Goal: Contribute content

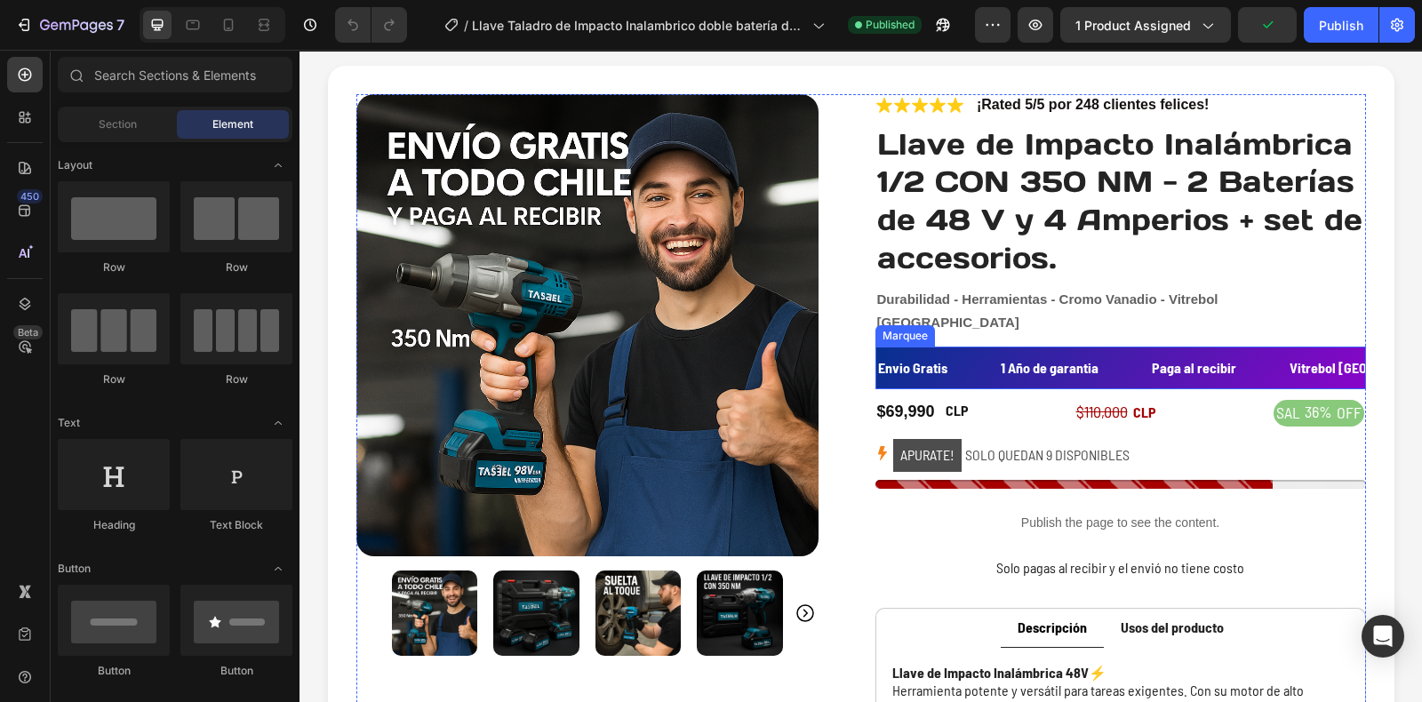
scroll to position [131, 0]
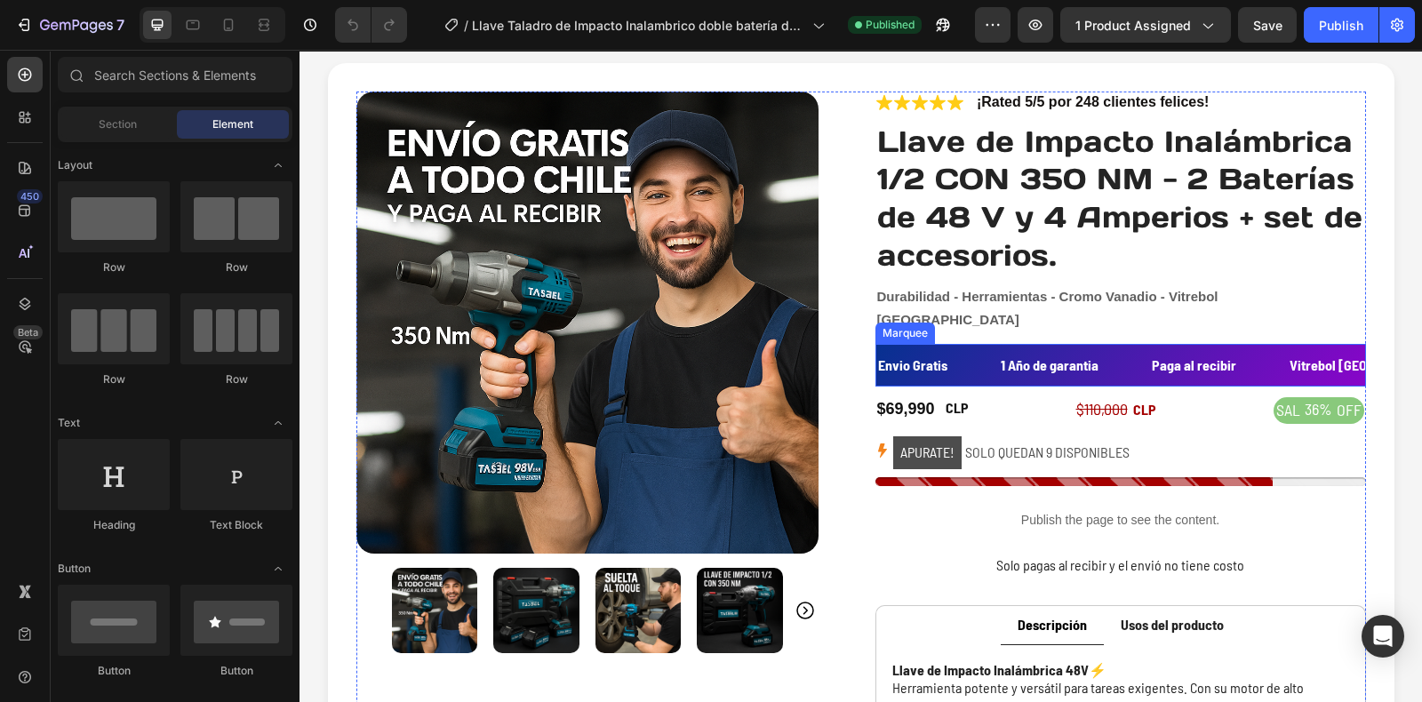
click at [1098, 344] on div "1 Año de garantia Text" at bounding box center [1074, 366] width 151 height 44
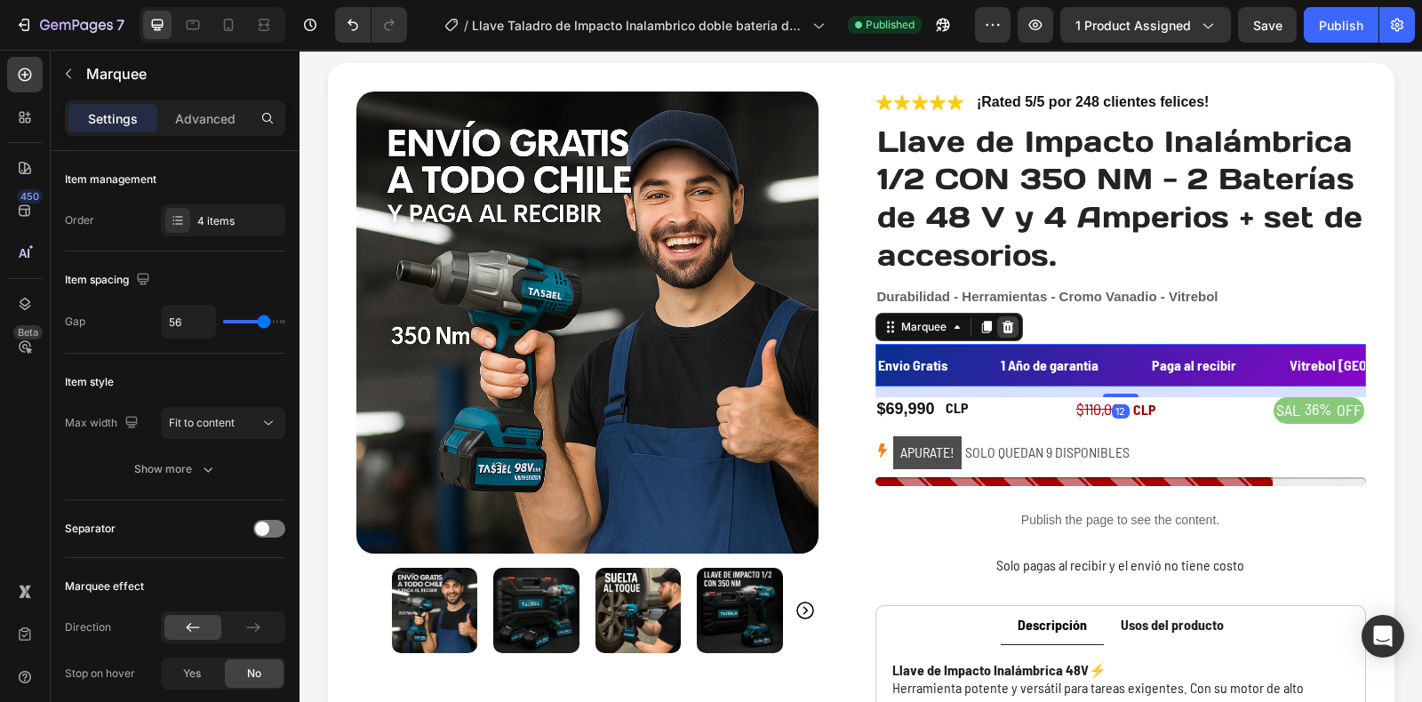
click at [1002, 320] on icon at bounding box center [1008, 326] width 12 height 12
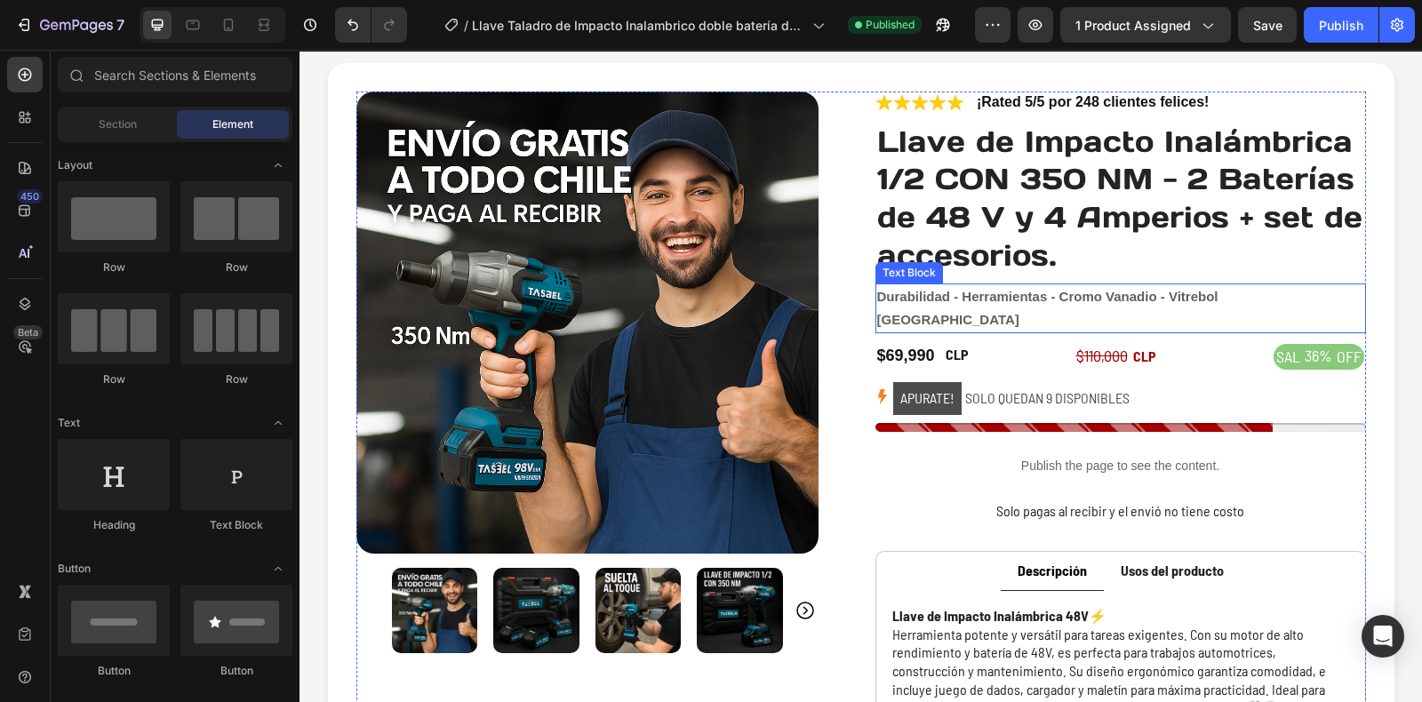
click at [1065, 296] on span "Durabilidad - Herramientas - Cromo Vanadio - Vitrebol [GEOGRAPHIC_DATA]" at bounding box center [1047, 308] width 341 height 38
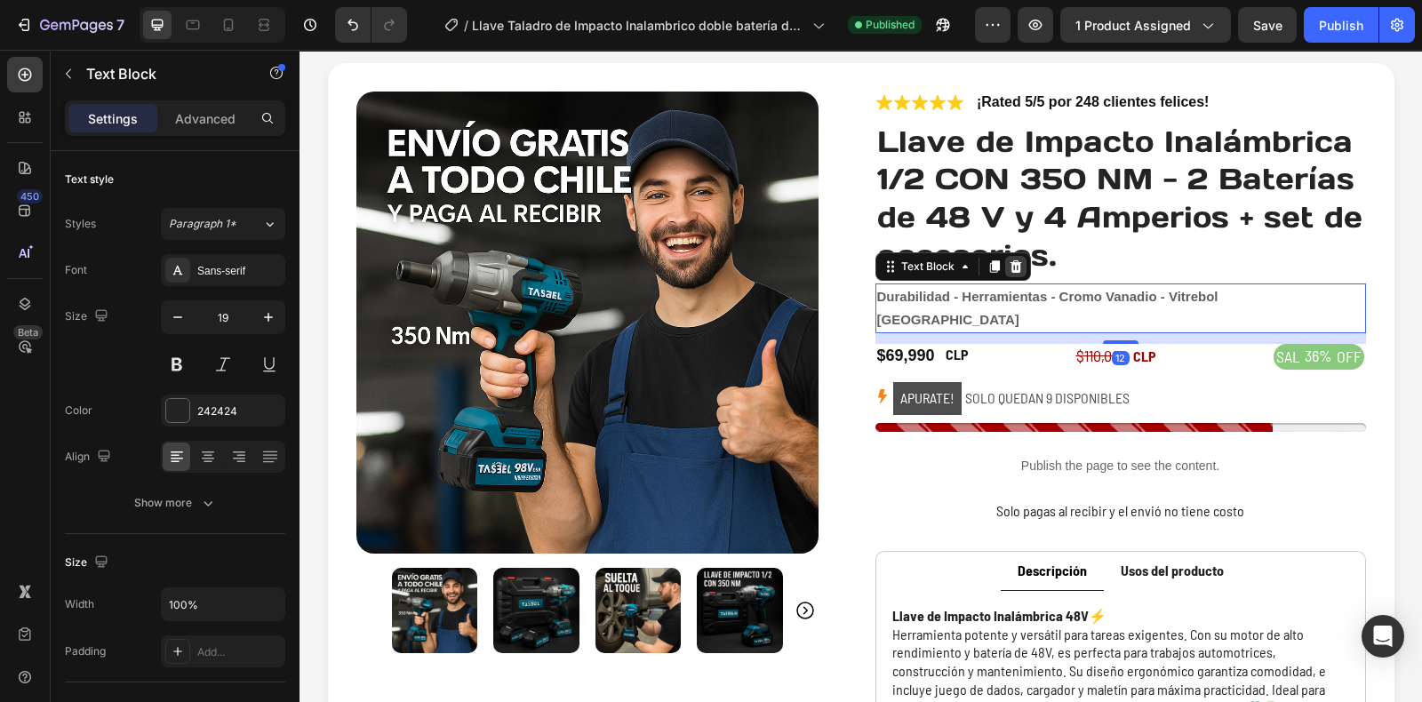
click at [1010, 261] on icon at bounding box center [1016, 266] width 12 height 12
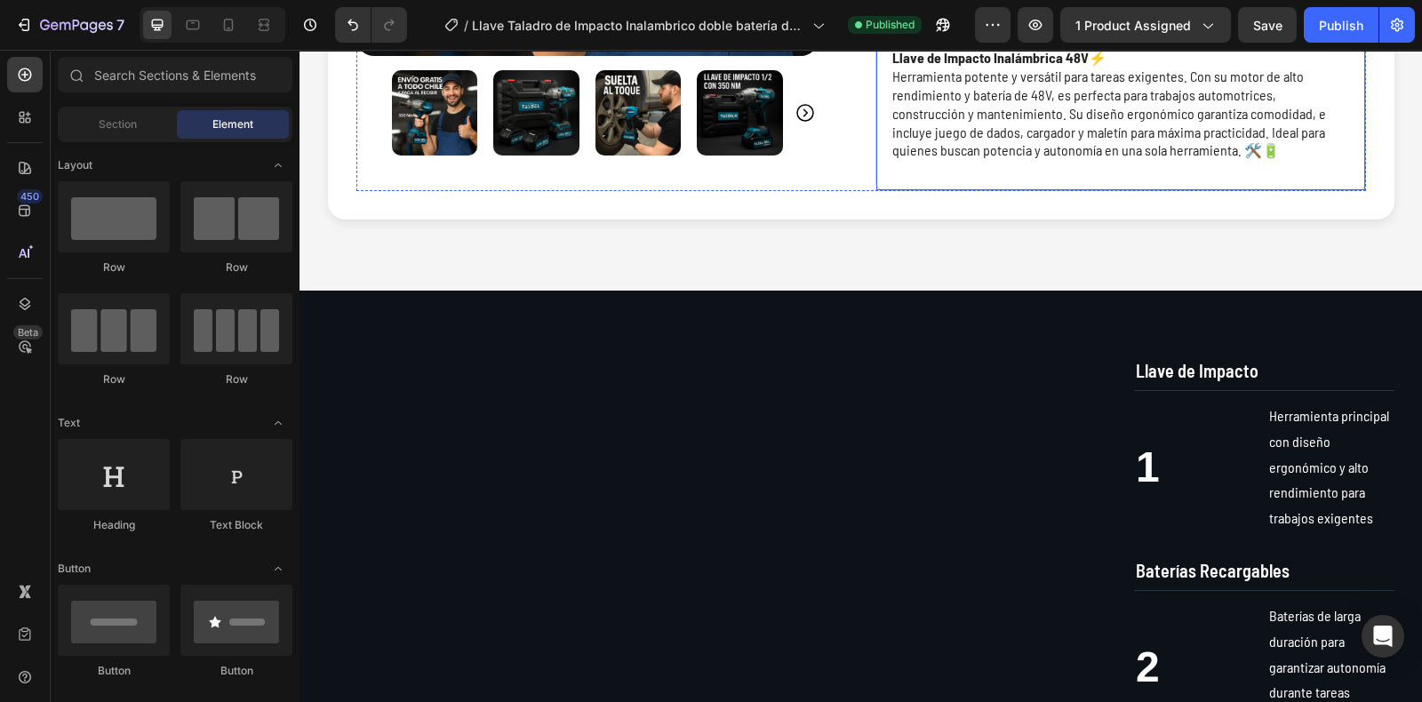
scroll to position [641, 0]
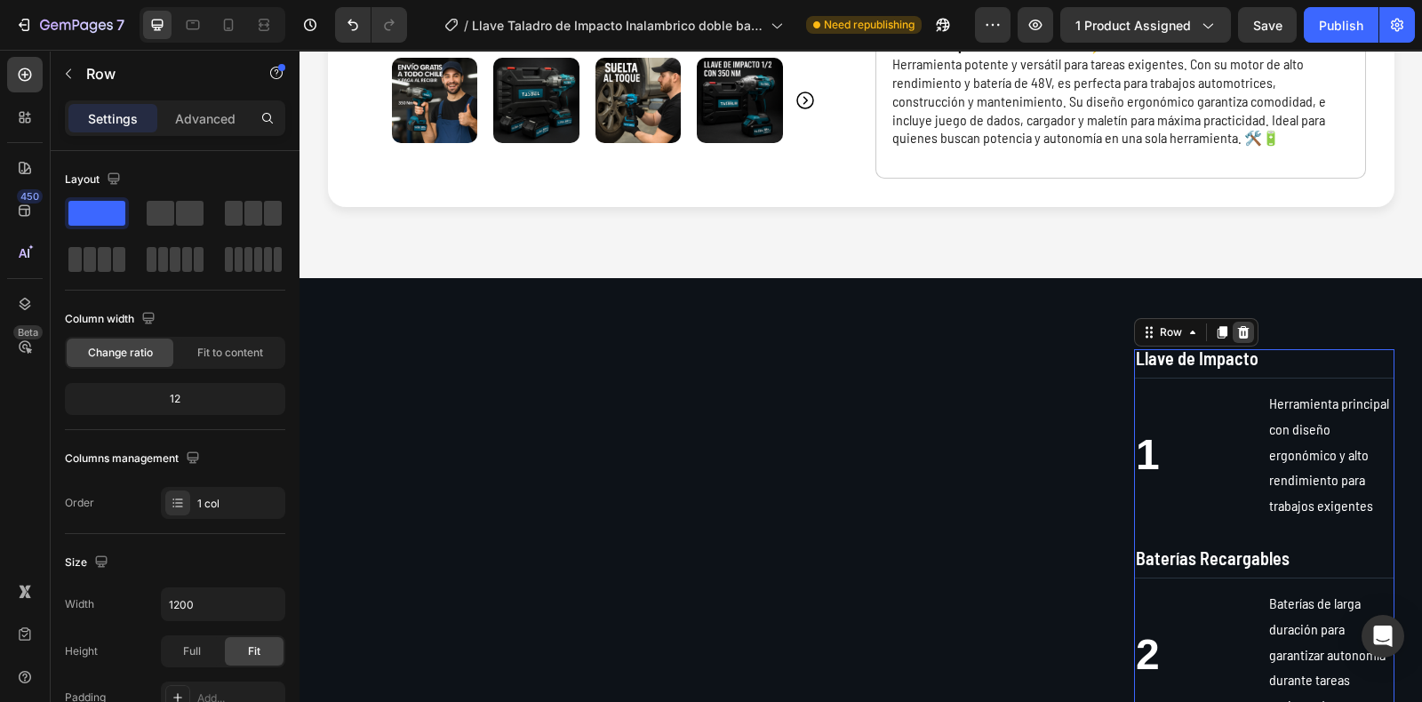
click at [1238, 339] on icon at bounding box center [1244, 332] width 12 height 12
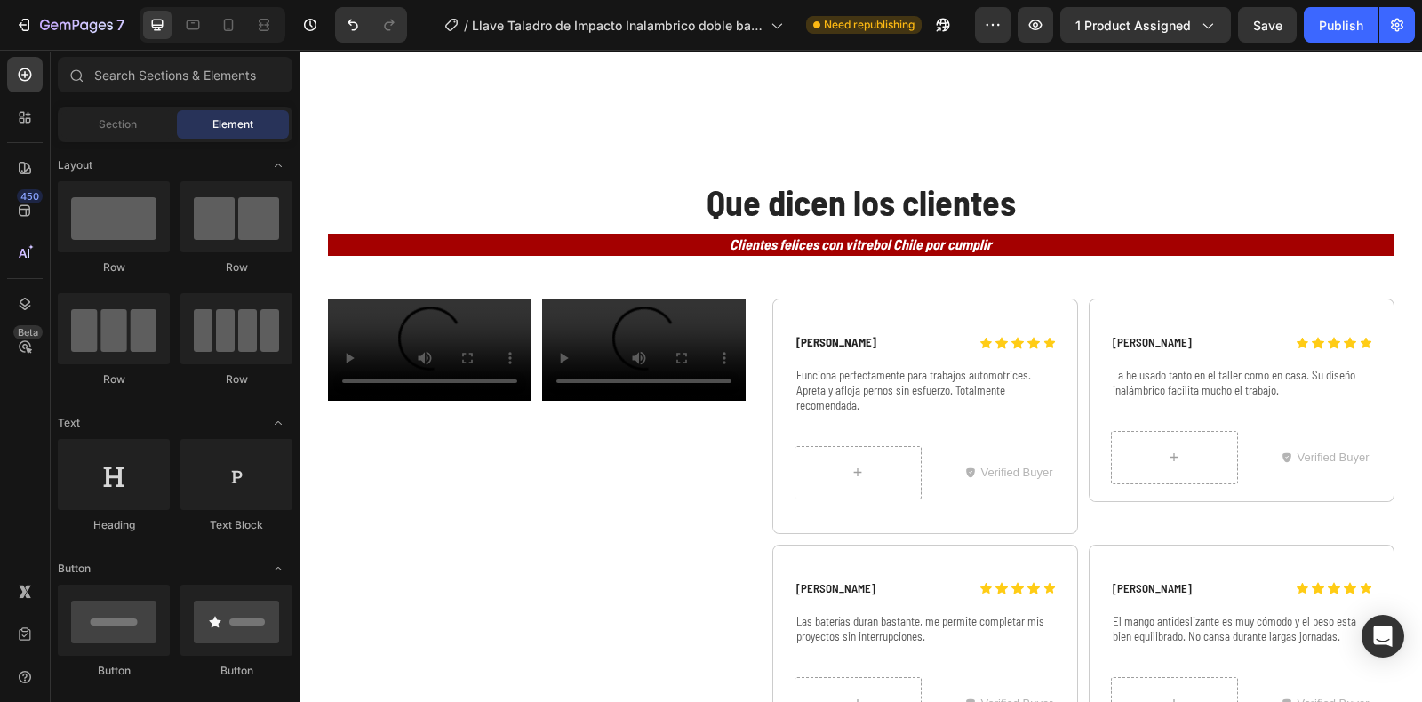
scroll to position [5120, 0]
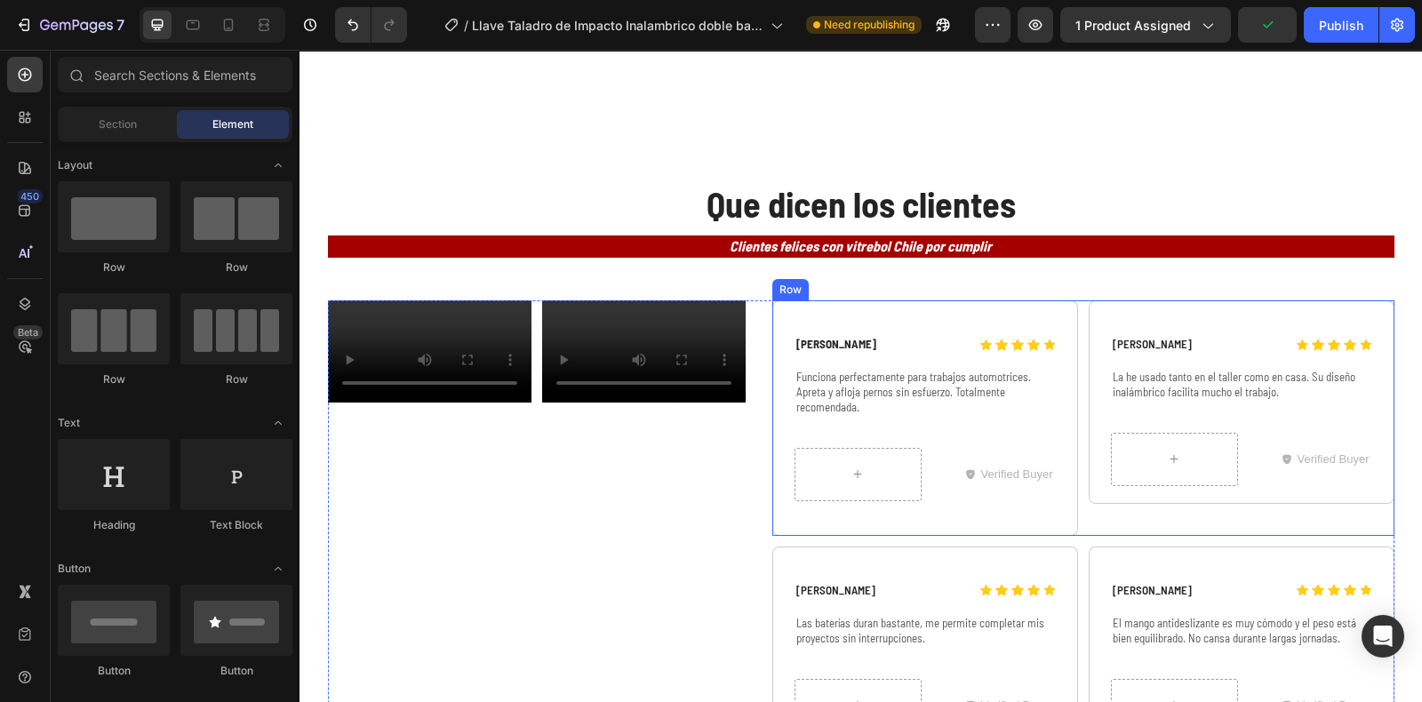
click at [1074, 340] on div "Icon Icon Icon Icon Icon Icon List [PERSON_NAME] Text Block Row Funciona perfec…" at bounding box center [1083, 418] width 622 height 236
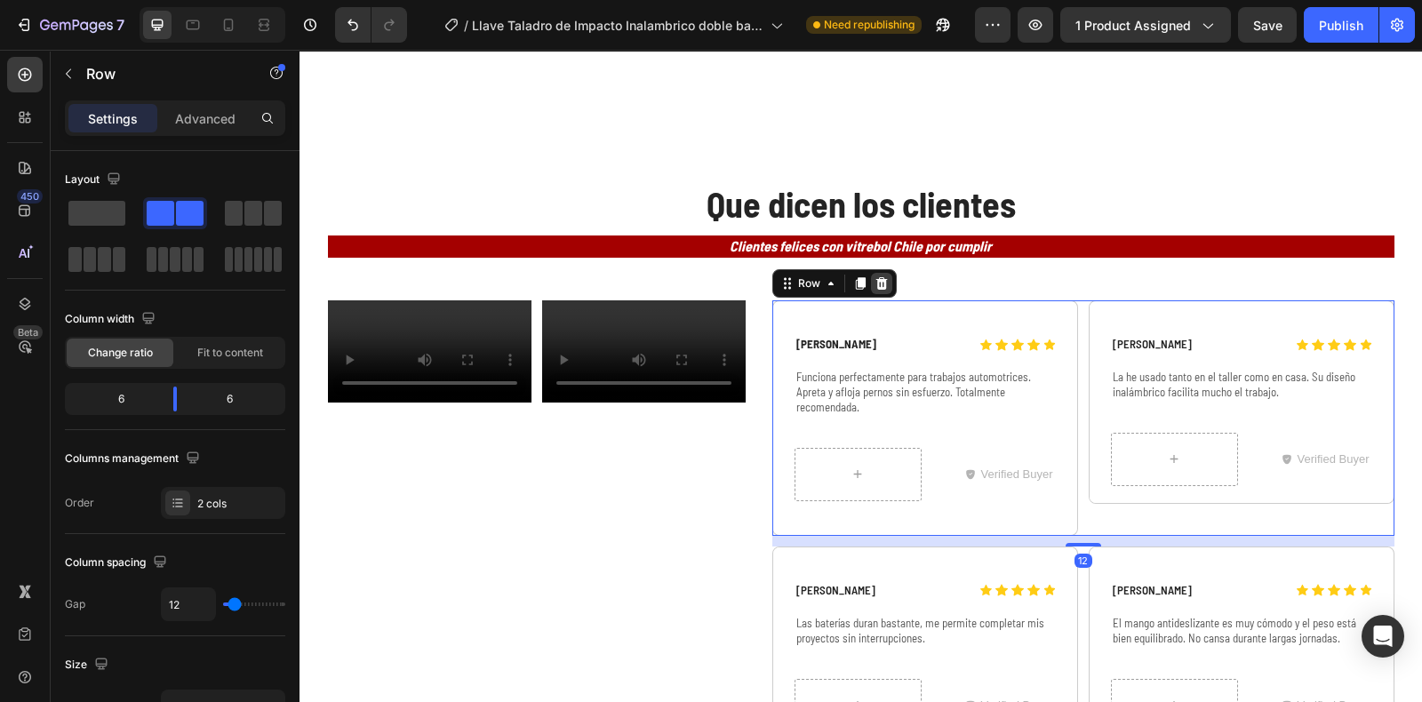
click at [879, 278] on icon at bounding box center [882, 283] width 14 height 14
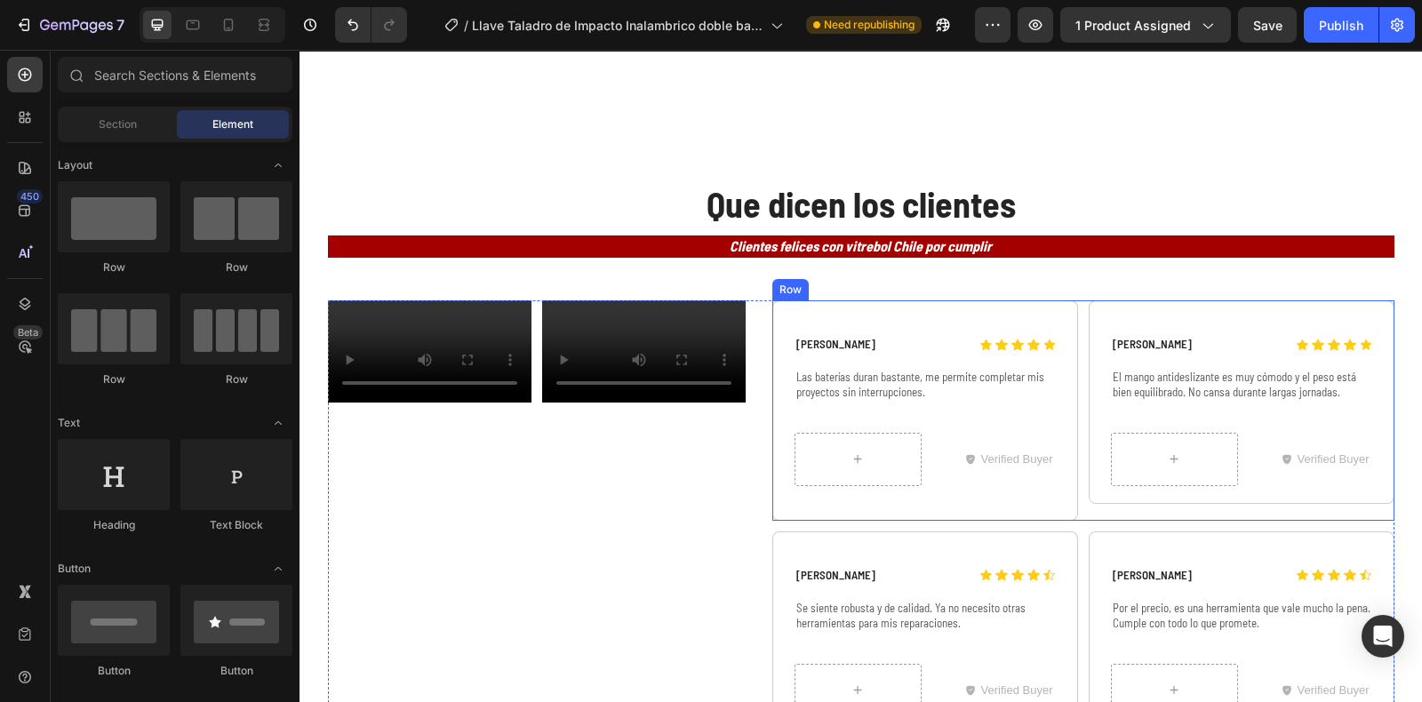
click at [1078, 429] on div "Icon Icon Icon Icon Icon Icon List [PERSON_NAME] Text Block Row Las baterías du…" at bounding box center [1083, 410] width 622 height 220
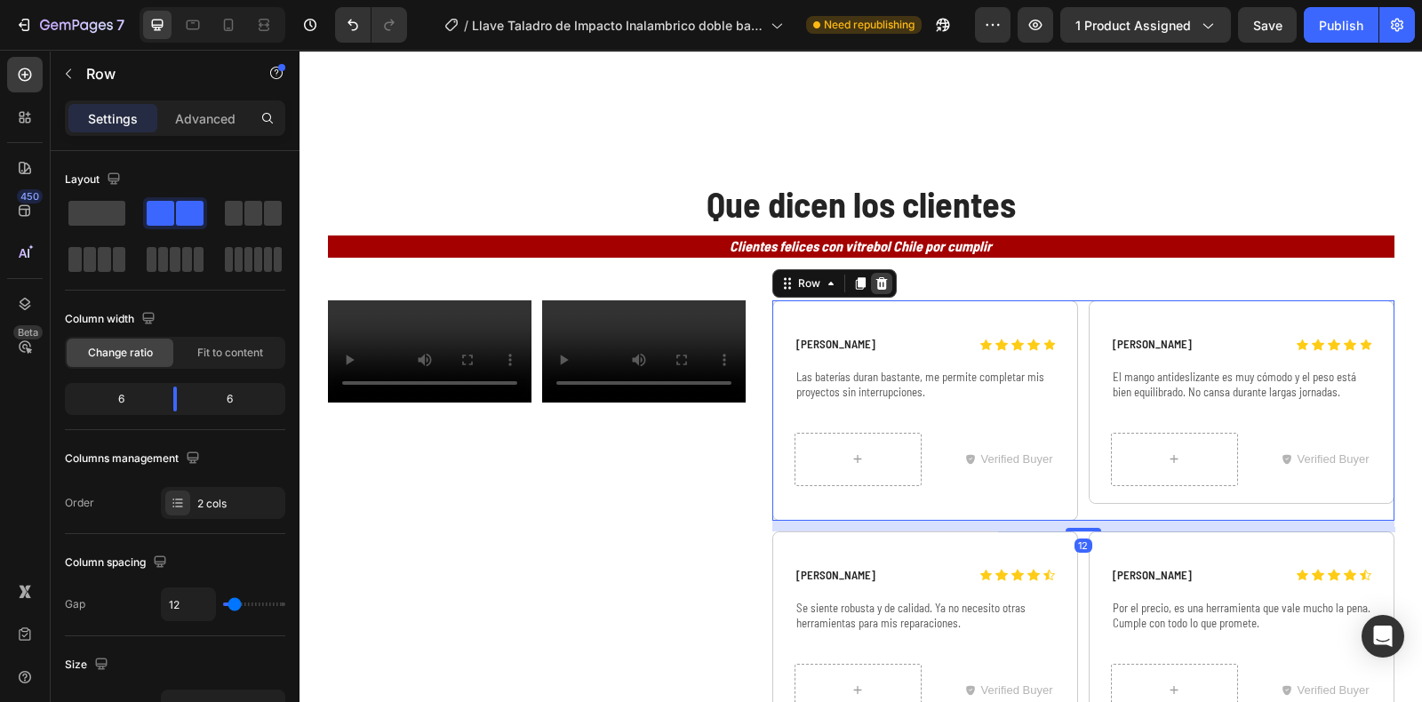
click at [877, 284] on icon at bounding box center [882, 283] width 14 height 14
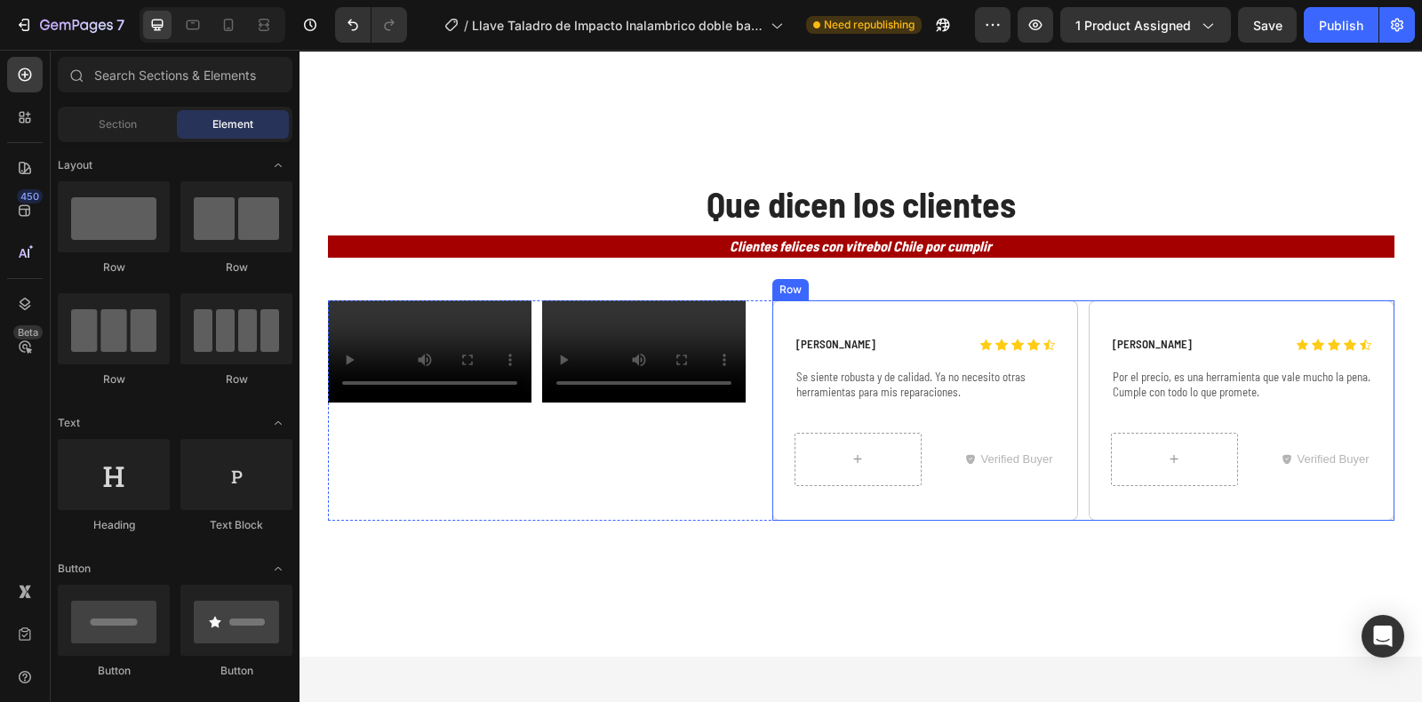
click at [1076, 376] on div "Icon Icon Icon Icon Icon Icon List [PERSON_NAME] Text Block Row Se siente robus…" at bounding box center [1083, 410] width 622 height 220
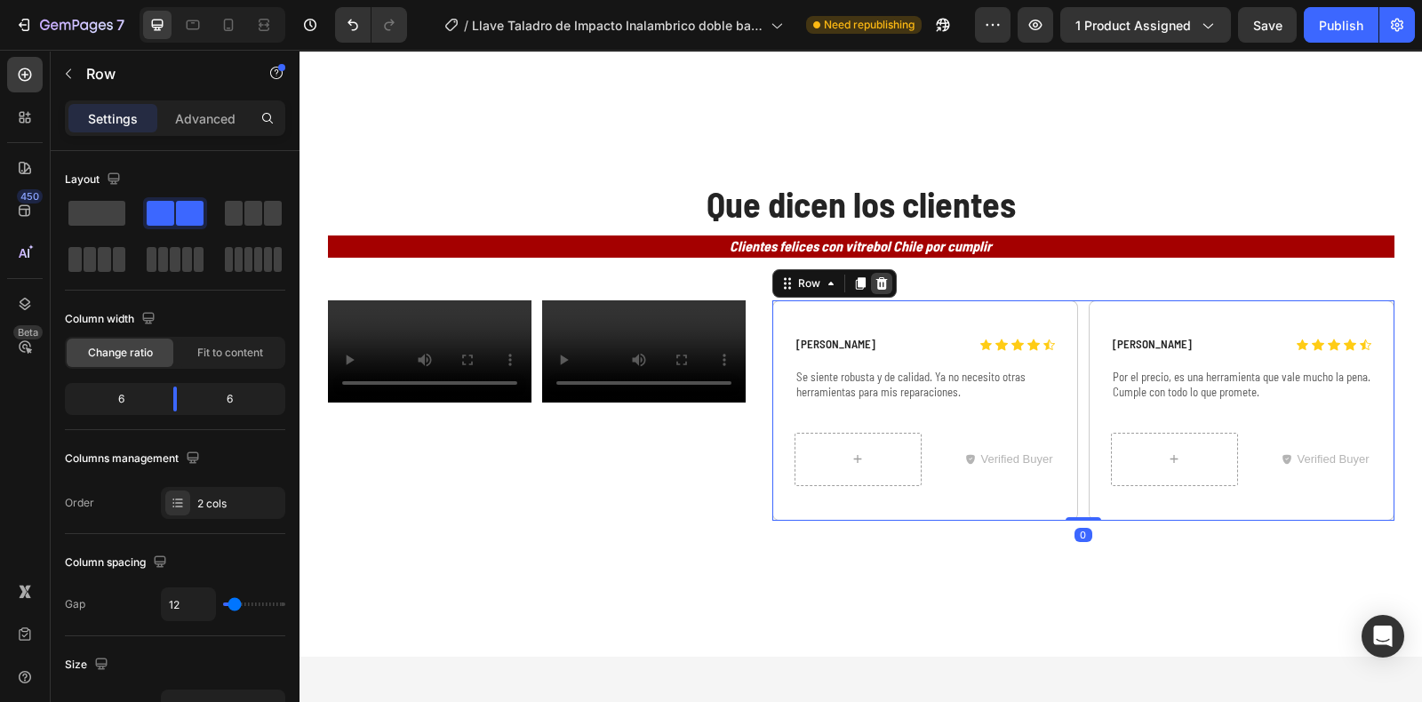
click at [876, 284] on icon at bounding box center [882, 283] width 12 height 12
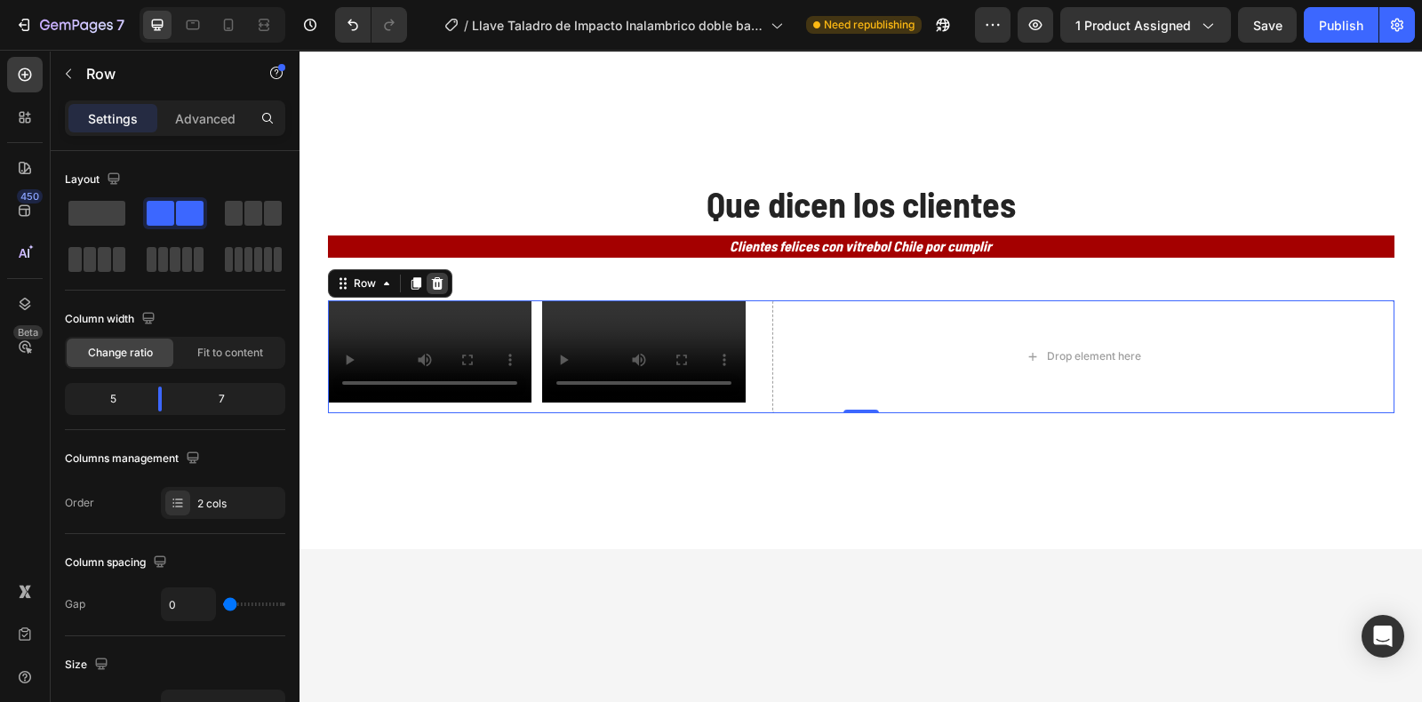
click at [431, 284] on icon at bounding box center [437, 283] width 12 height 12
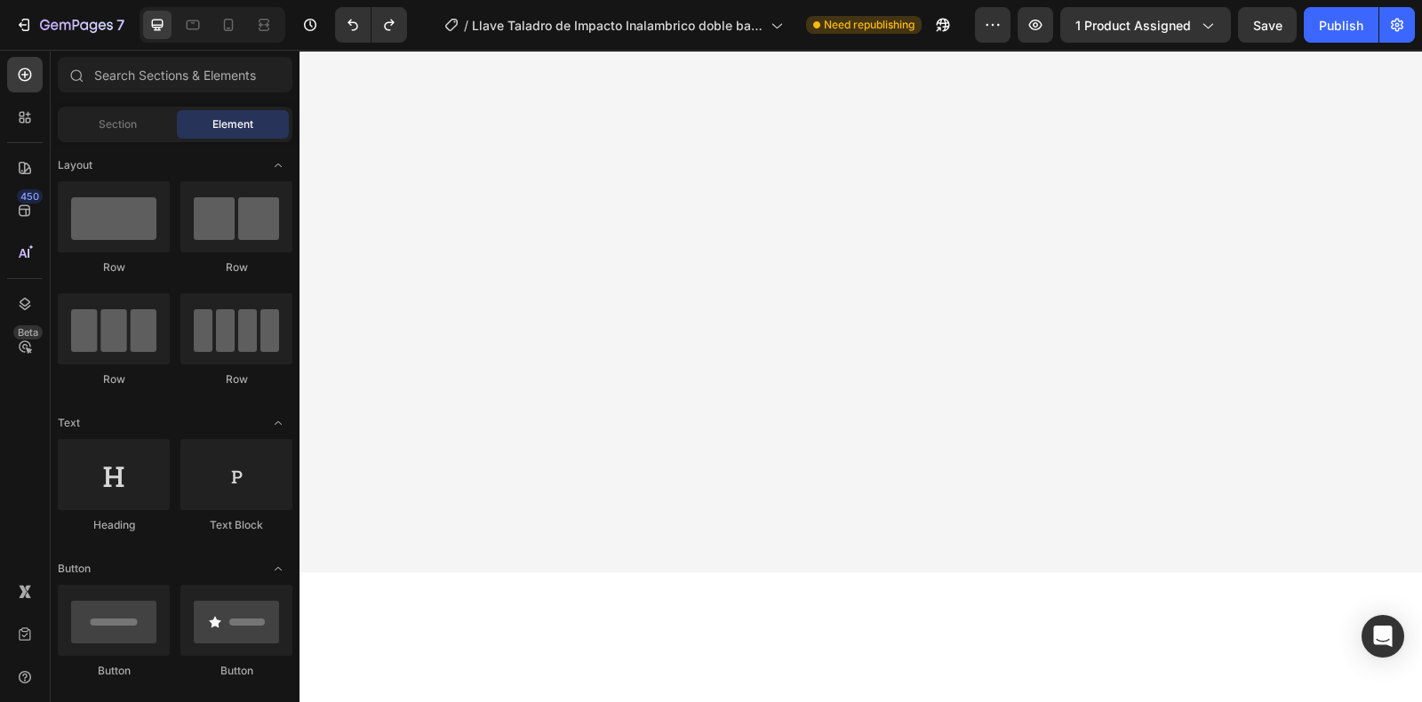
scroll to position [4978, 0]
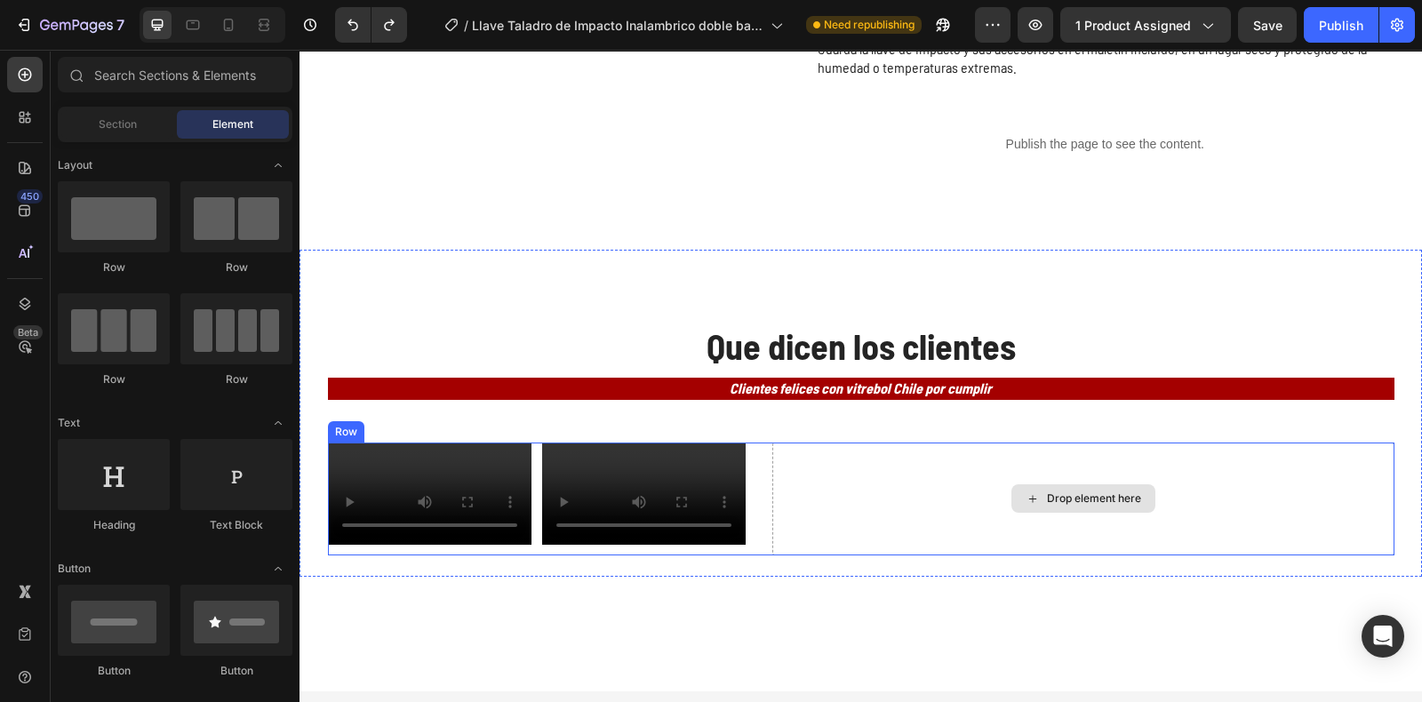
click at [787, 459] on div "Drop element here" at bounding box center [1083, 499] width 622 height 113
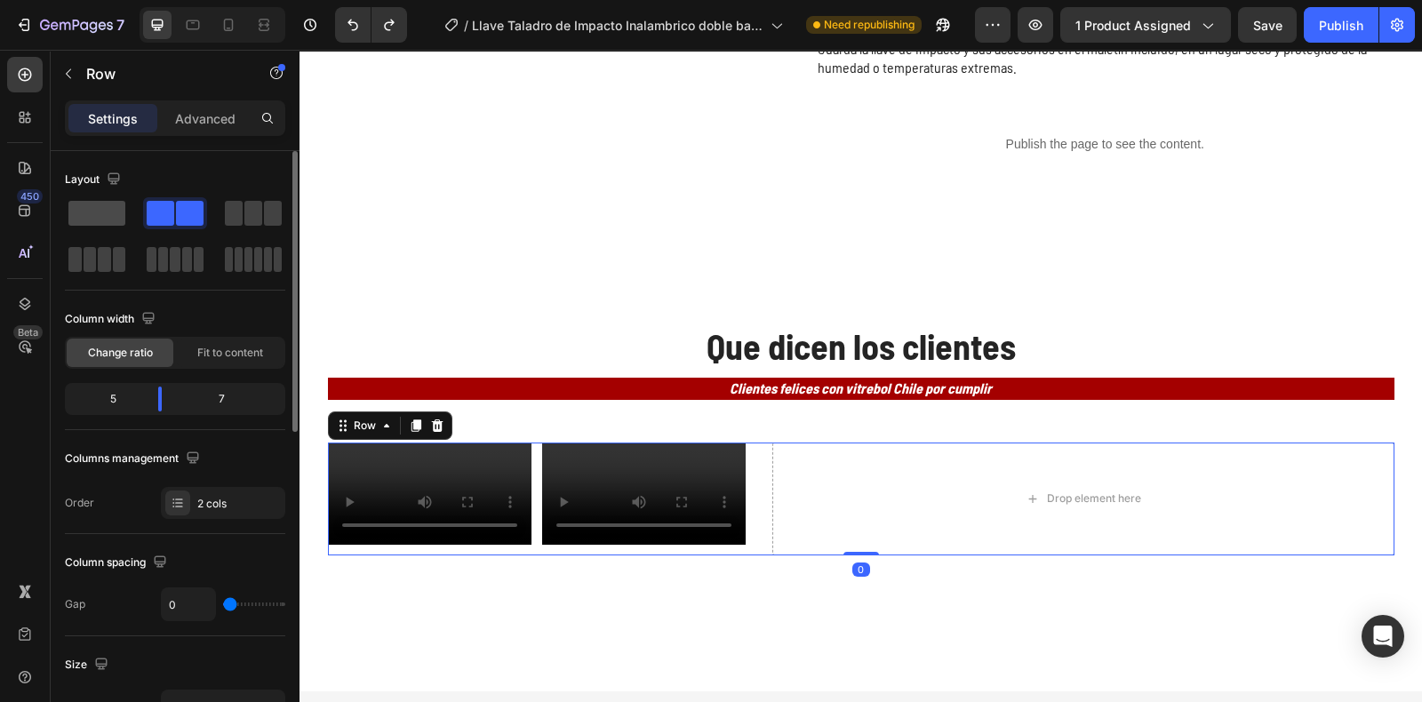
click at [98, 211] on span at bounding box center [96, 213] width 57 height 25
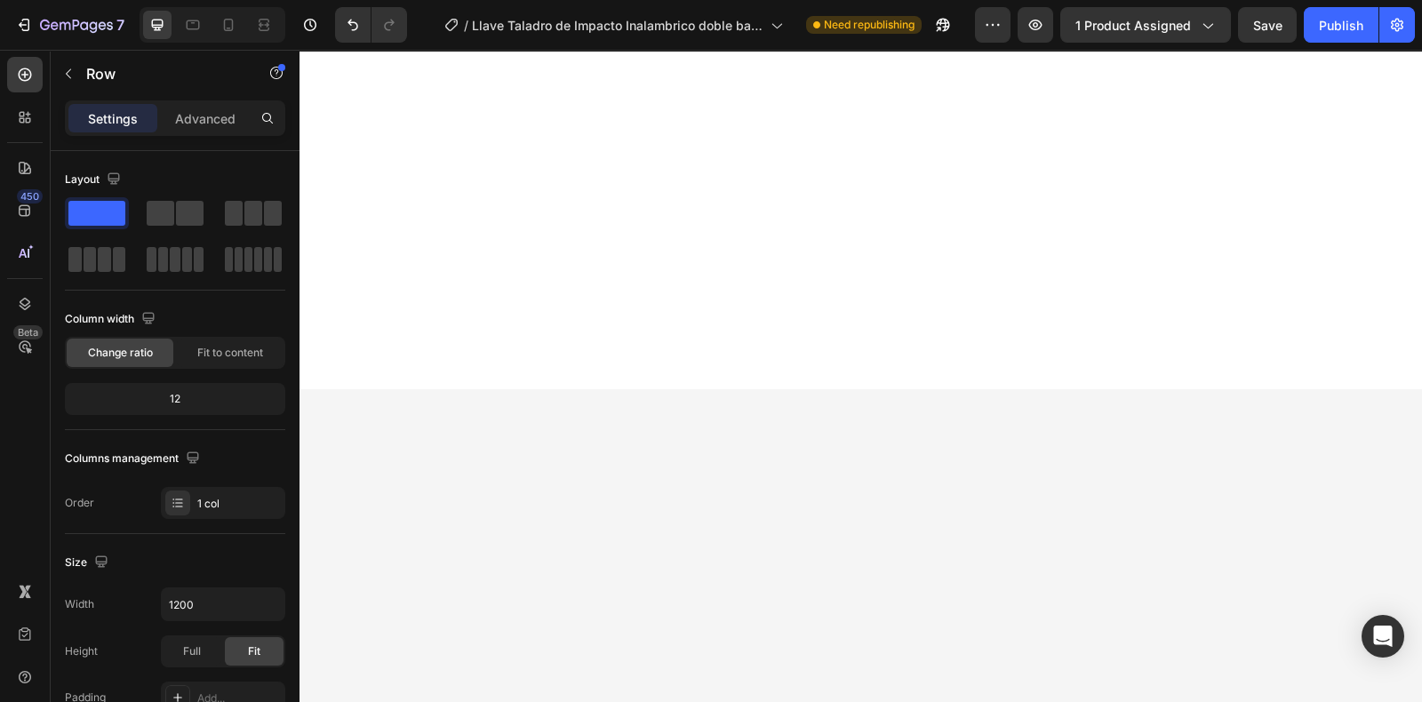
scroll to position [1694, 0]
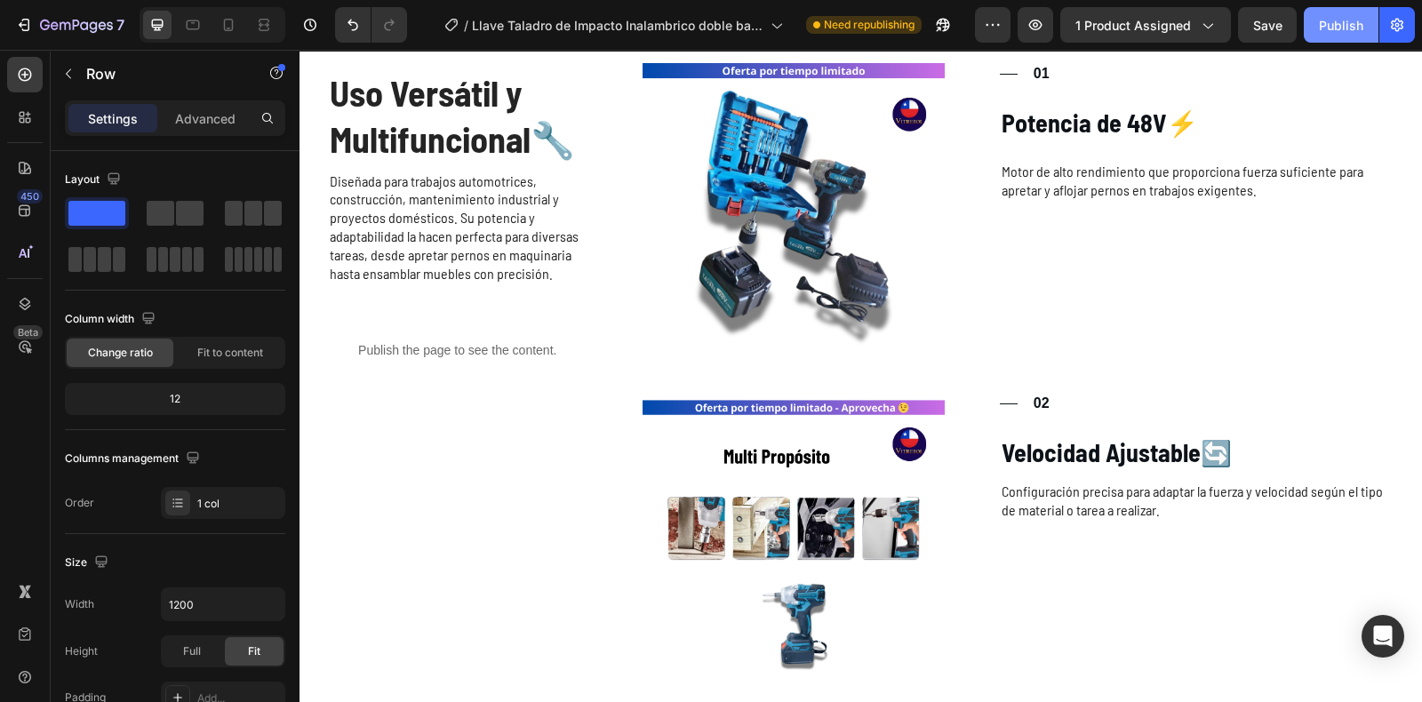
click at [1321, 14] on button "Publish" at bounding box center [1341, 25] width 75 height 36
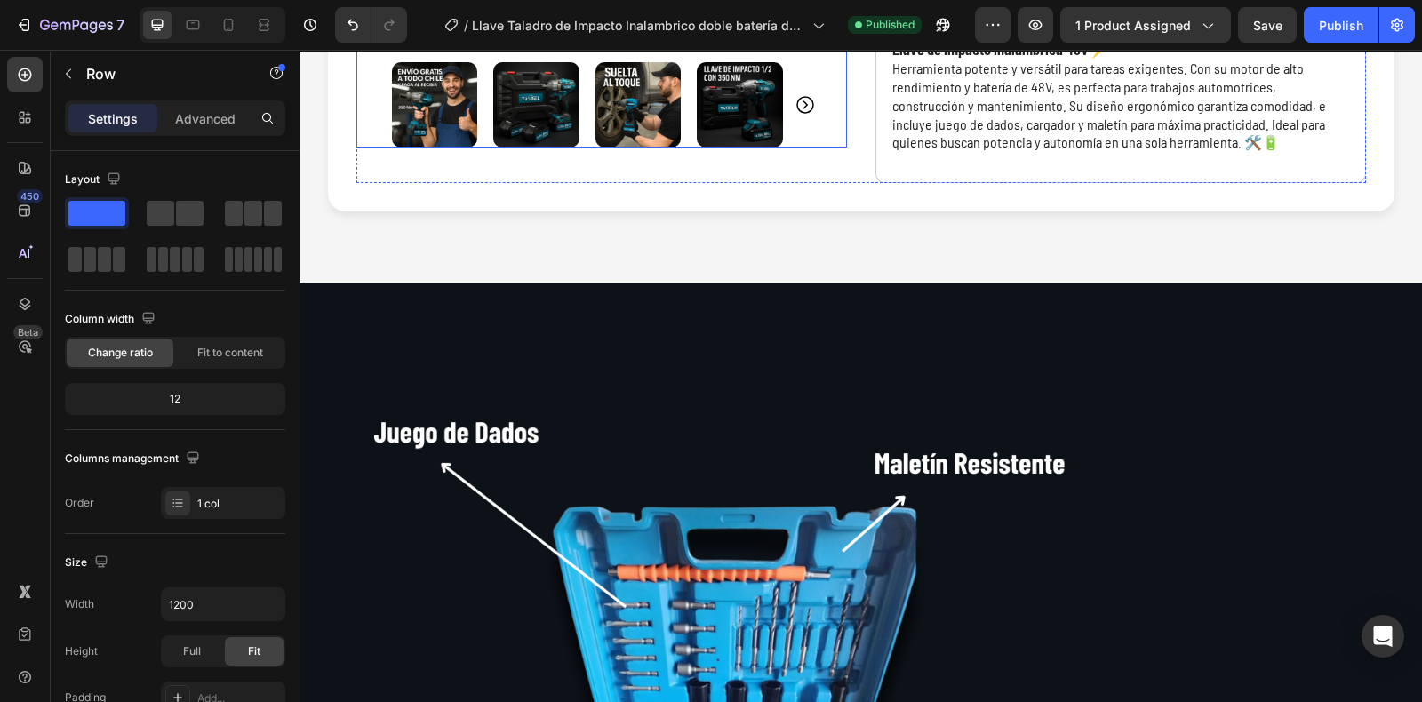
scroll to position [0, 0]
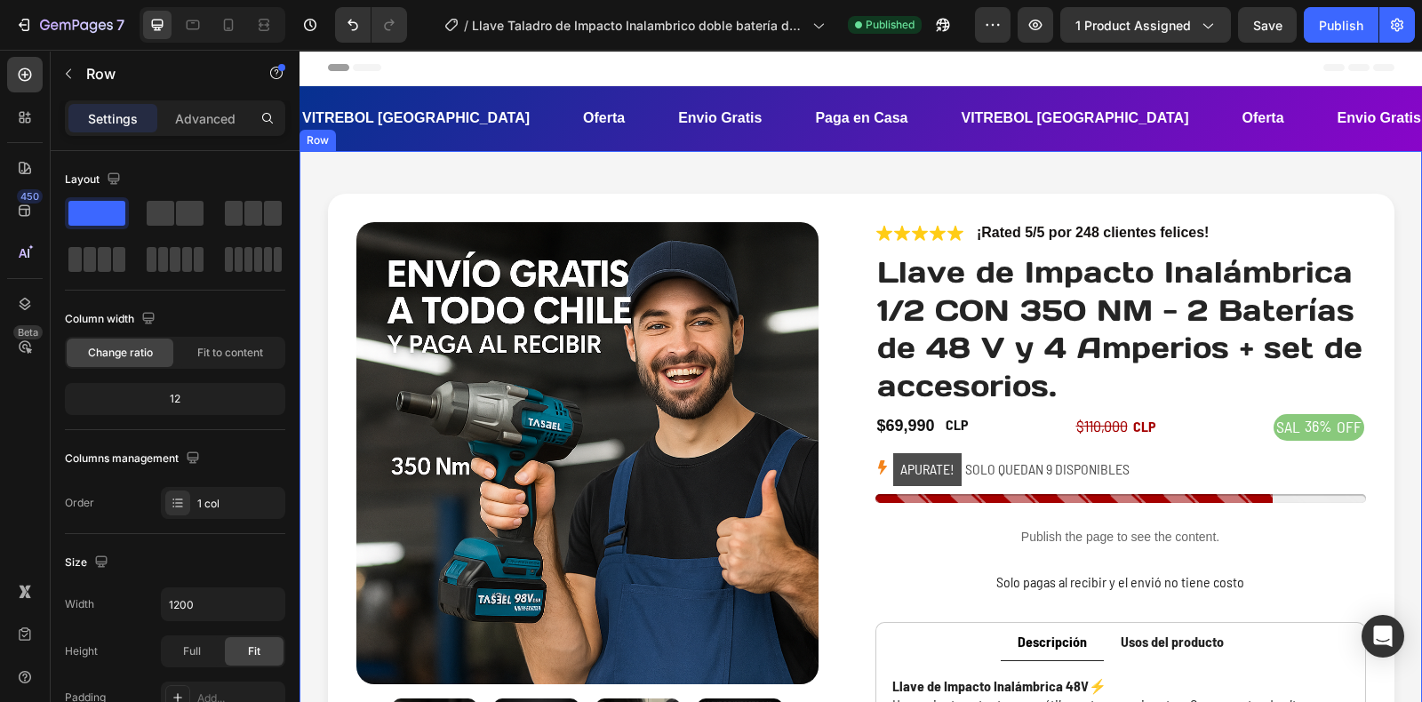
click at [721, 174] on div "Product Images Icon Icon Icon Icon Icon Icon List ¡Rated 5/5 por 248 clientes f…" at bounding box center [861, 535] width 1123 height 768
click at [230, 20] on icon at bounding box center [229, 25] width 18 height 18
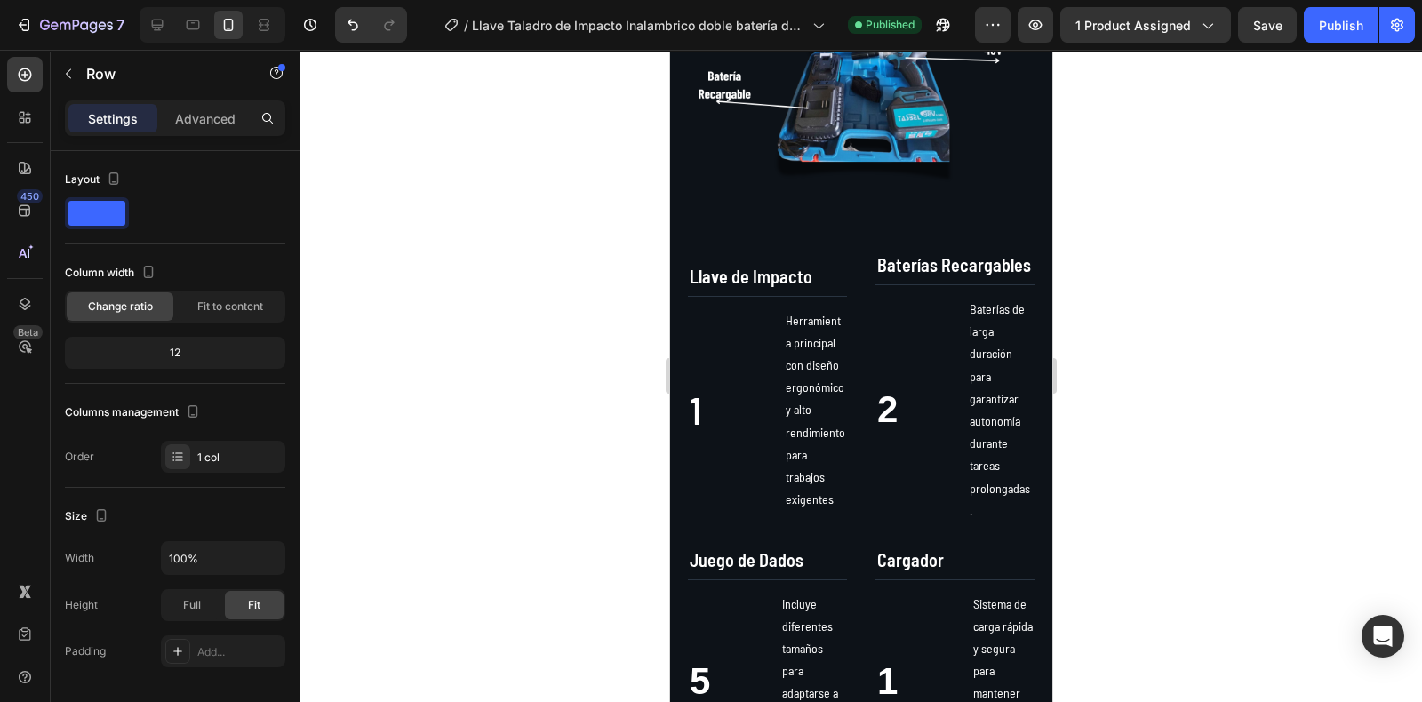
scroll to position [1339, 0]
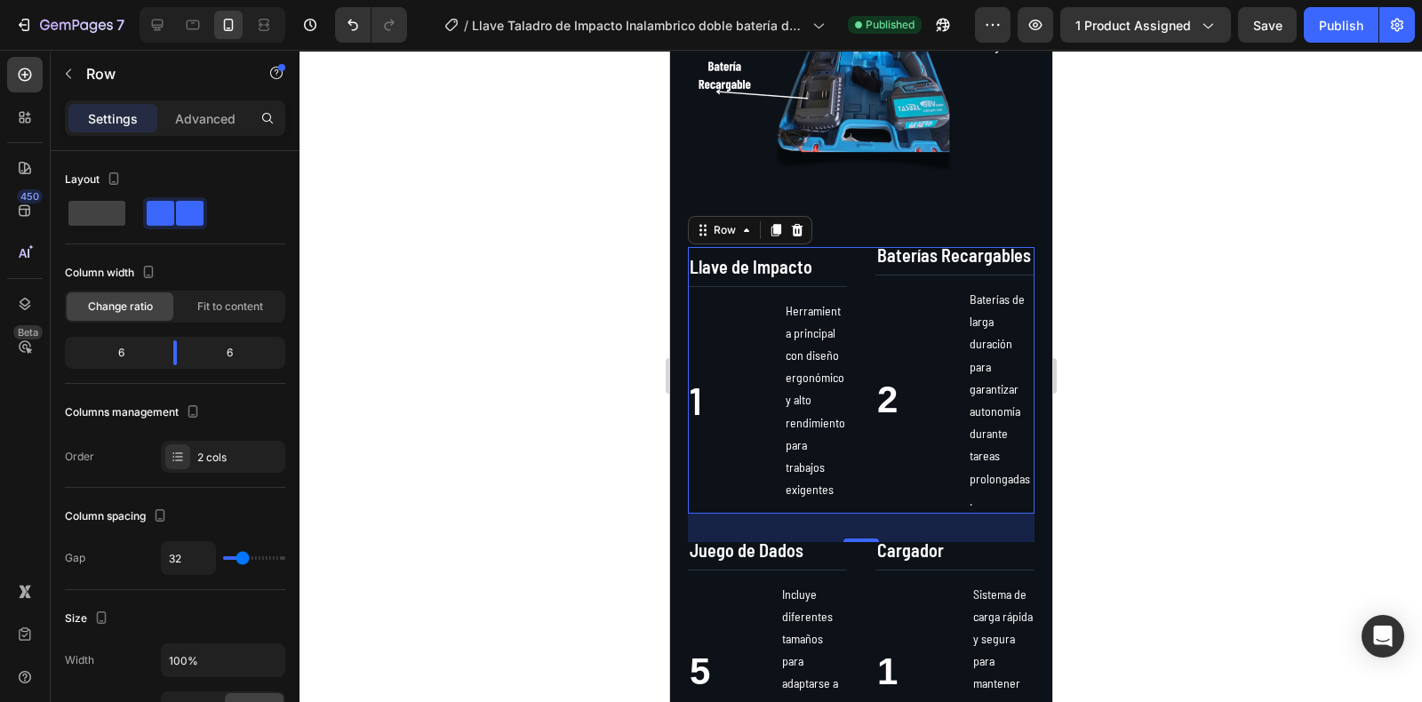
click at [753, 247] on div "Llave de Impacto Text Block 1 Text Block Herramienta principal con diseño ergon…" at bounding box center [766, 380] width 159 height 267
click at [795, 220] on div at bounding box center [796, 230] width 21 height 21
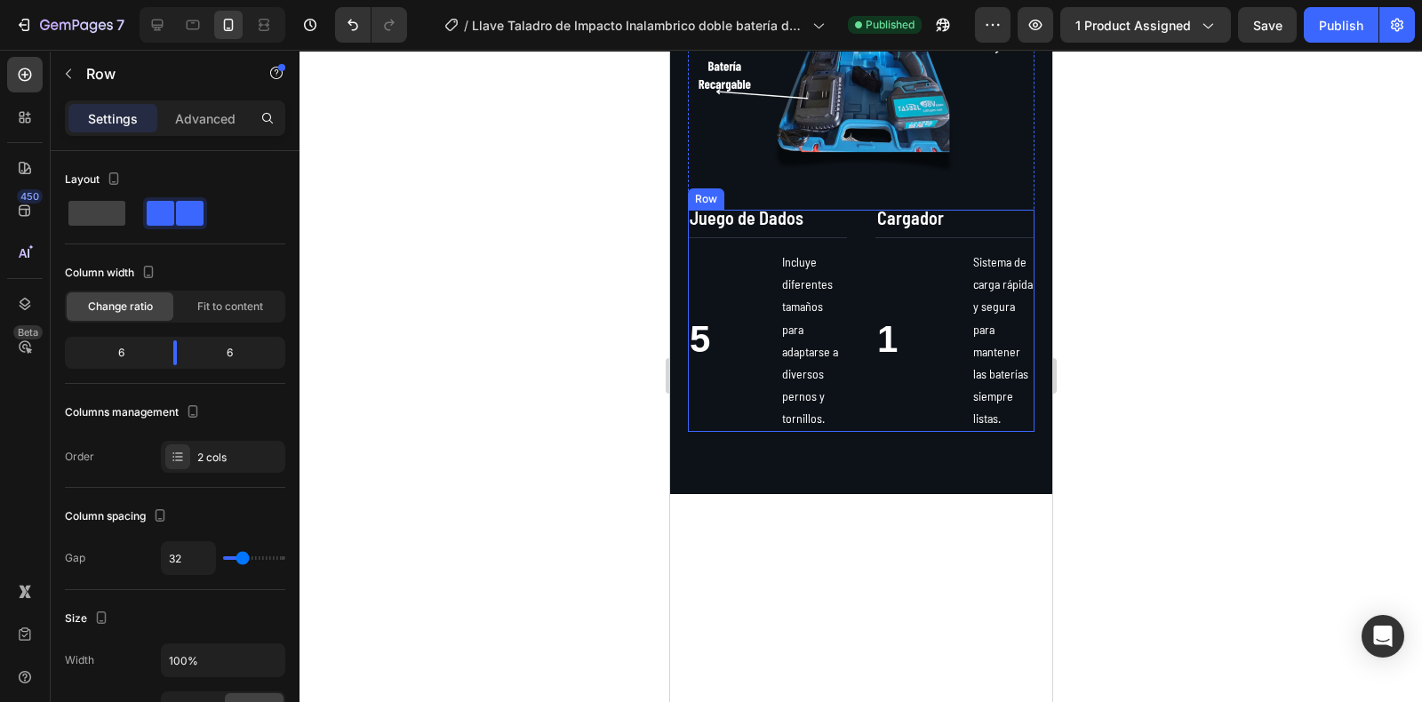
click at [714, 210] on div "Juego de Dados Text Block 5 Text Block Incluye diferentes tamaños para adaptars…" at bounding box center [766, 320] width 159 height 221
click at [793, 187] on icon at bounding box center [797, 193] width 12 height 12
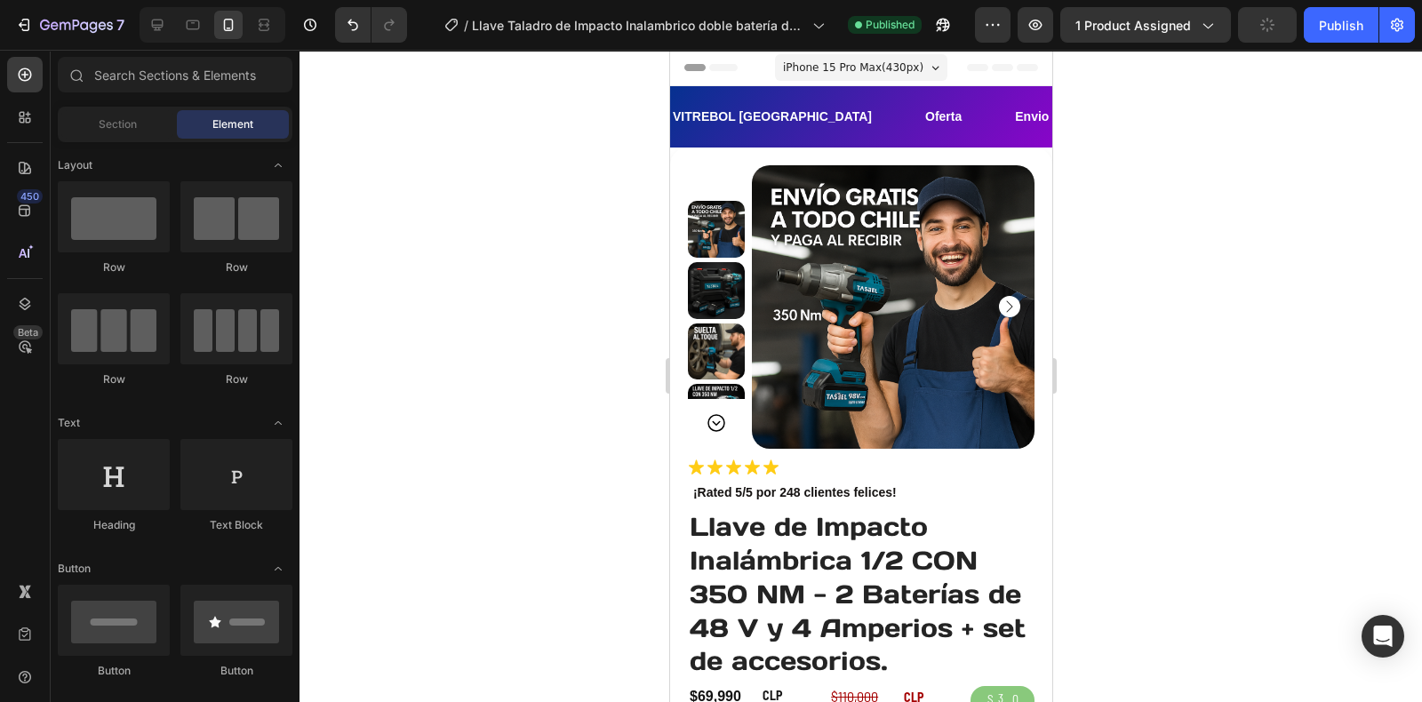
scroll to position [1, 0]
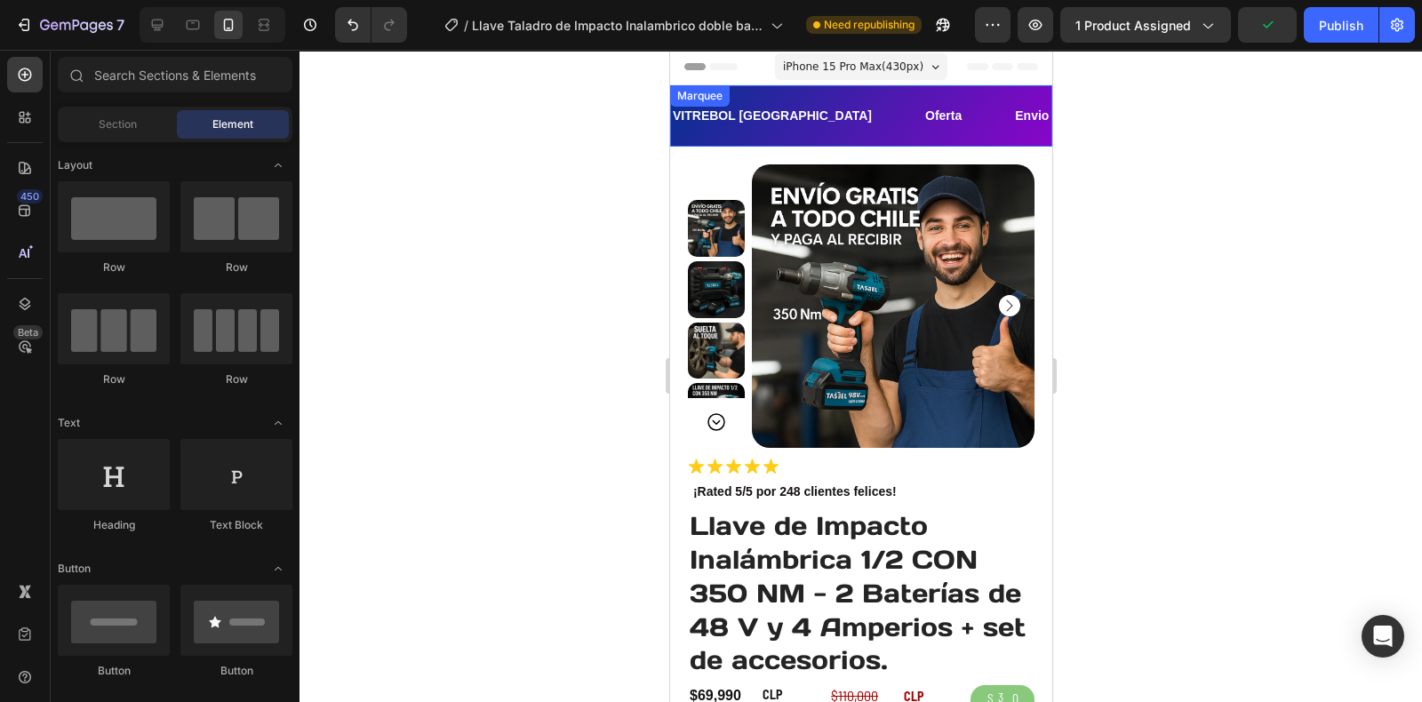
click at [894, 89] on div "VITREBOL CHILE Text Oferta Text Envio Gratis Text Paga en Casa Text VITREBOL CH…" at bounding box center [860, 115] width 382 height 61
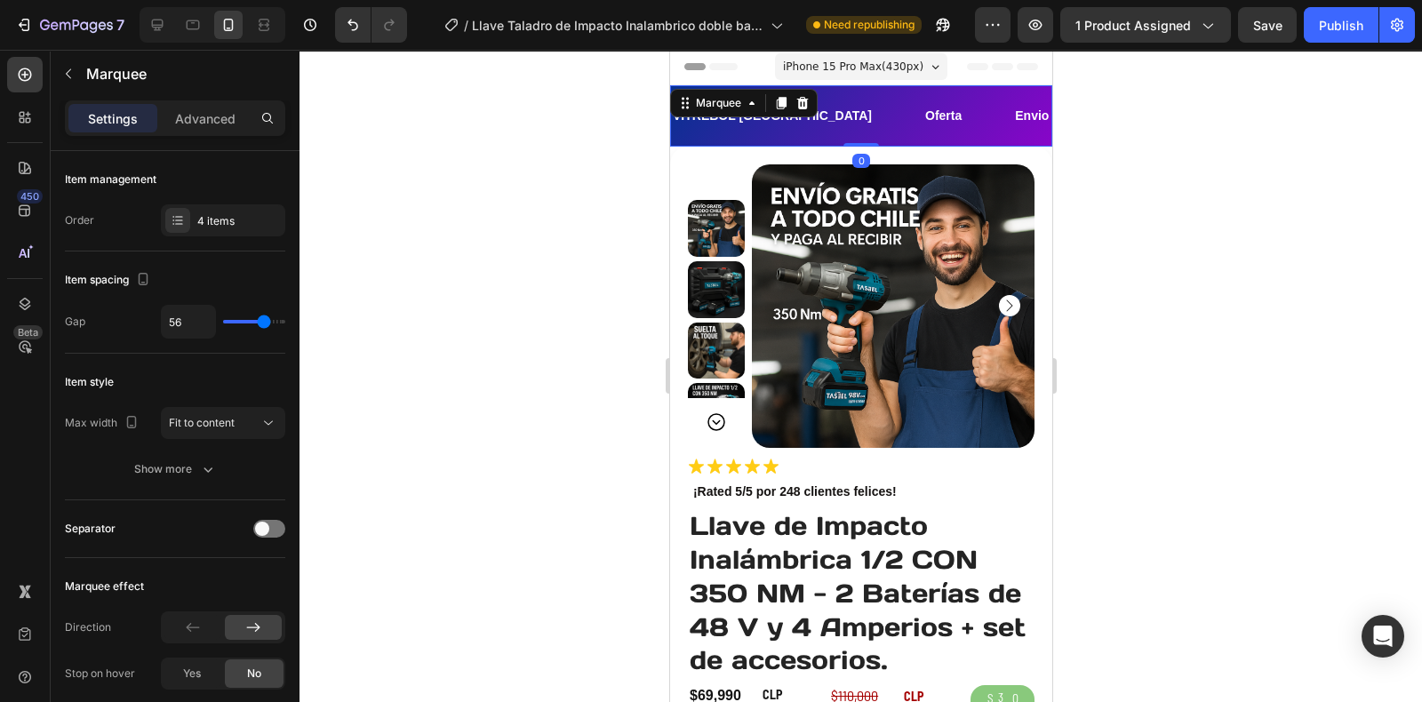
click at [804, 124] on div "VITREBOL CHILE Text" at bounding box center [796, 116] width 252 height 40
type input "27"
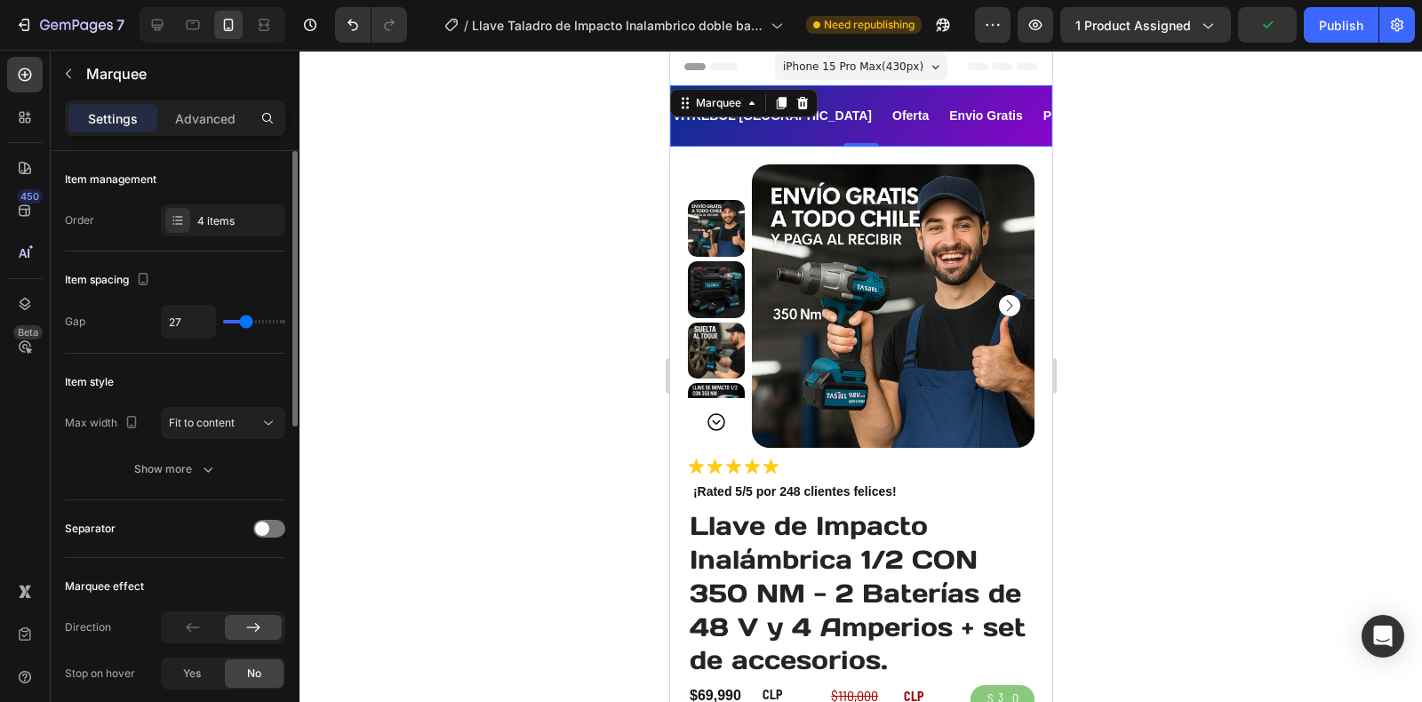
type input "19"
type input "18"
type input "30"
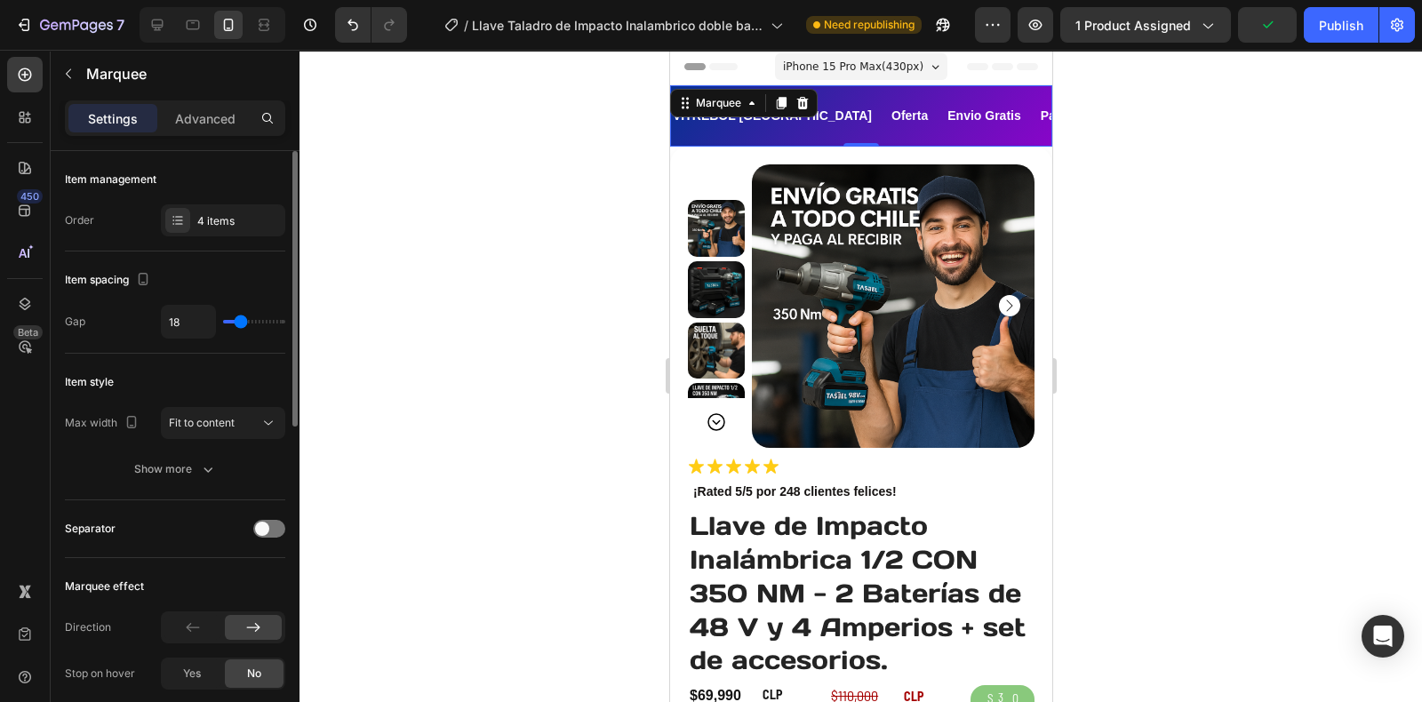
type input "30"
type input "31"
type input "34"
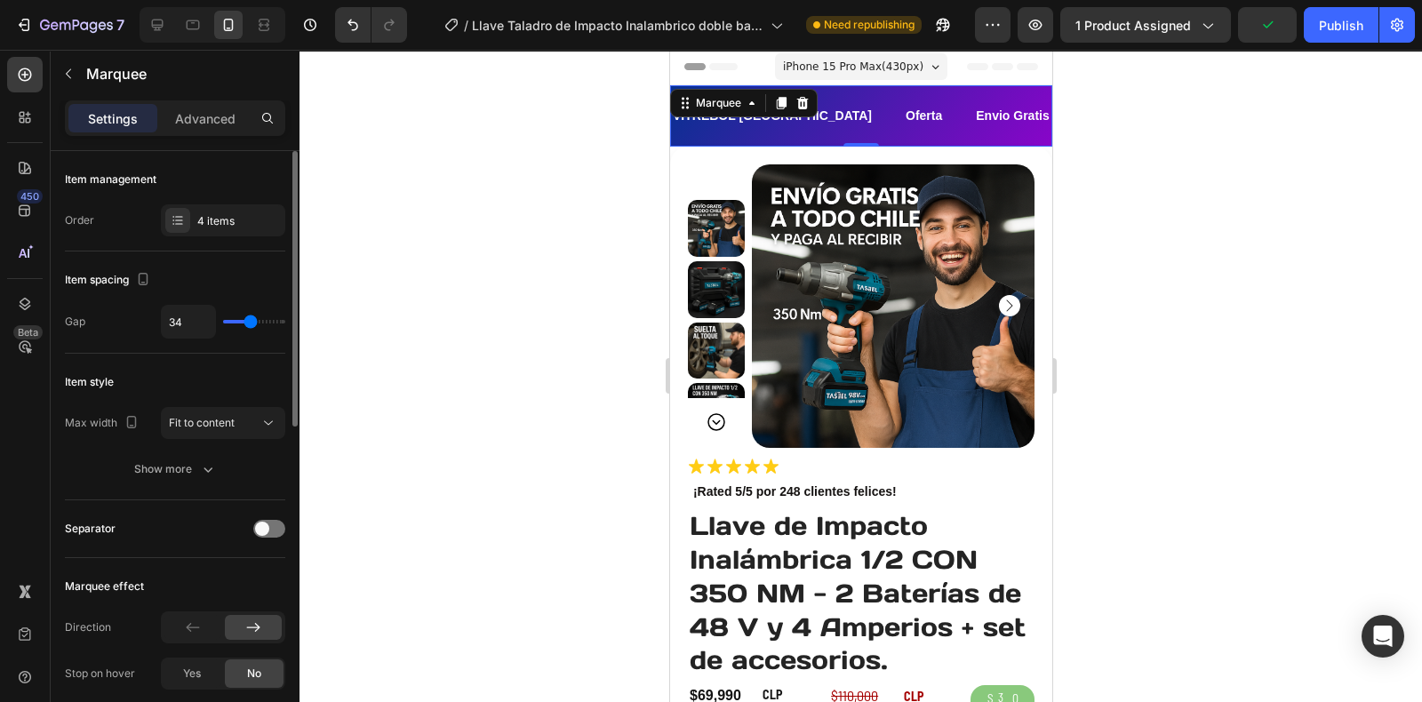
type input "35"
type input "36"
drag, startPoint x: 262, startPoint y: 318, endPoint x: 252, endPoint y: 322, distance: 11.2
type input "36"
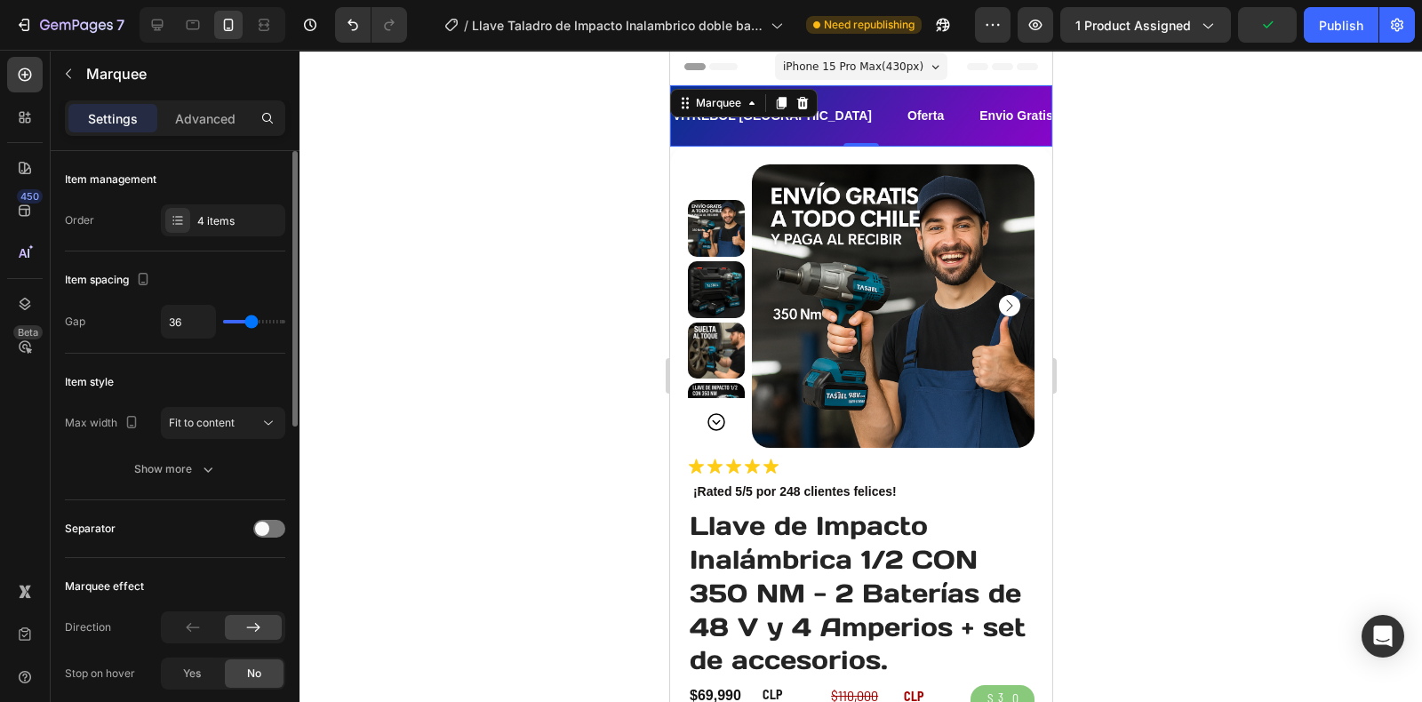
click at [252, 322] on input "range" at bounding box center [254, 322] width 62 height 4
click at [600, 204] on div at bounding box center [861, 376] width 1123 height 652
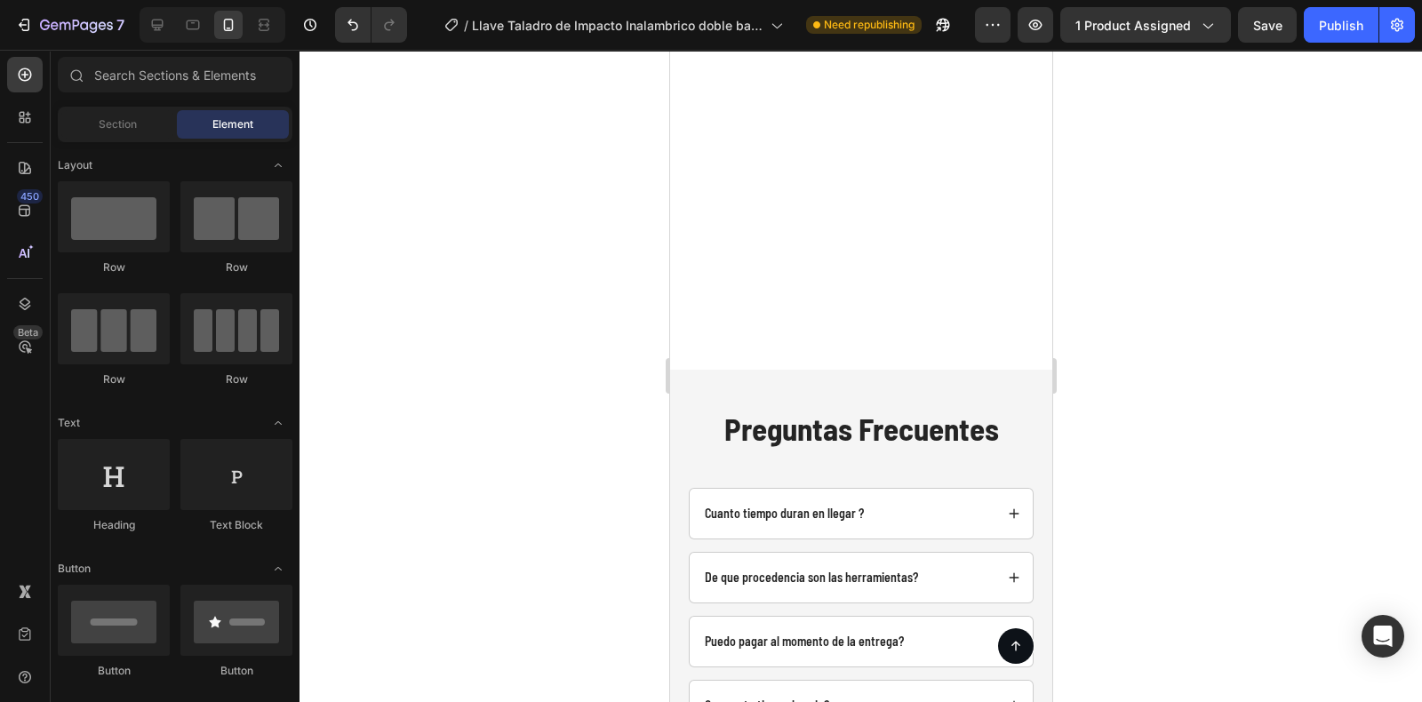
scroll to position [7240, 0]
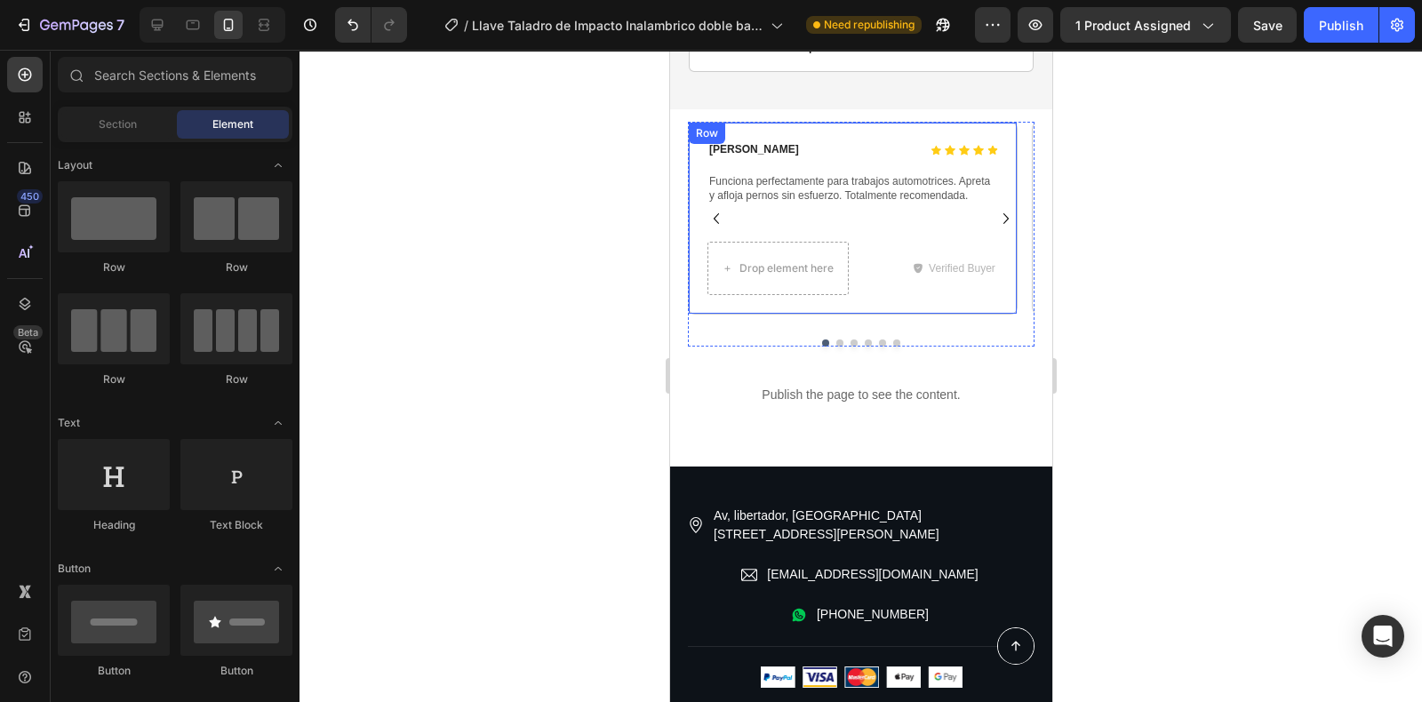
click at [864, 131] on div "Icon Icon Icon Icon Icon Icon List [PERSON_NAME] Text Block Row Funciona perfec…" at bounding box center [852, 218] width 330 height 193
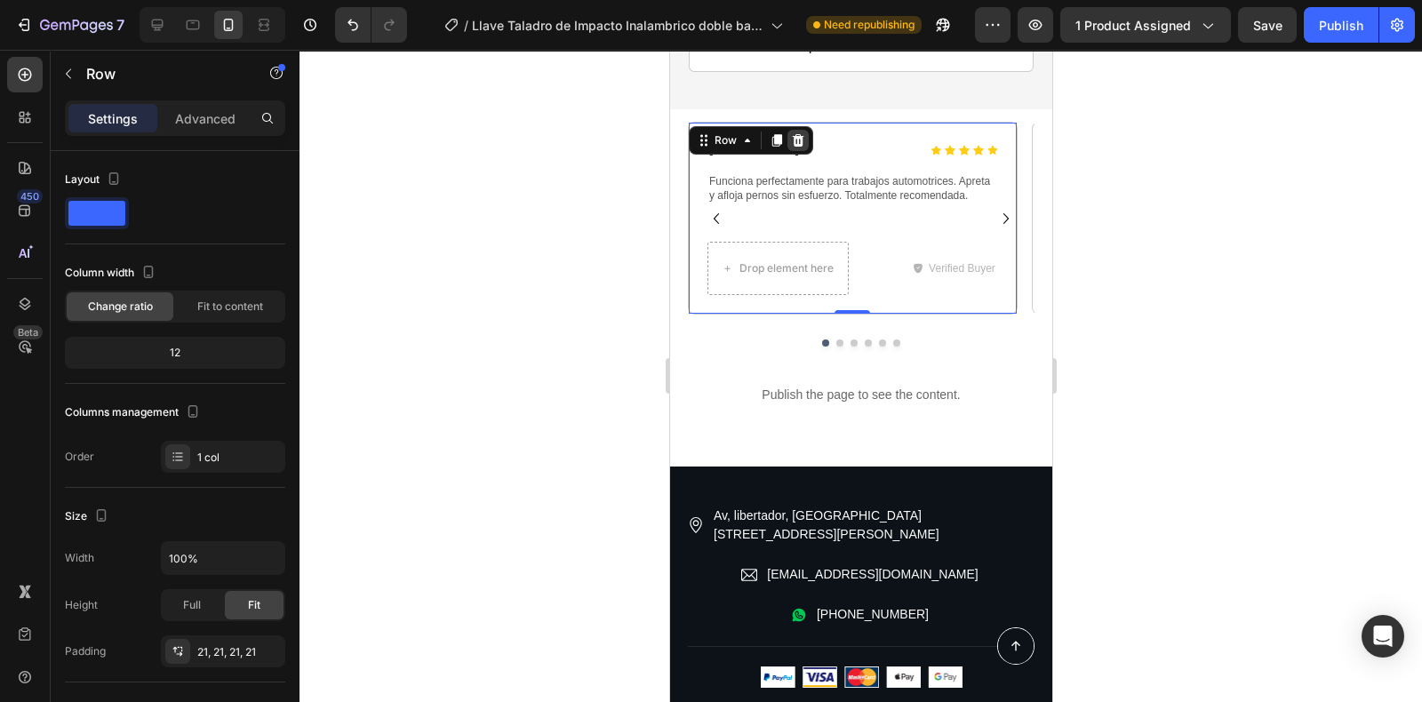
click at [790, 141] on icon at bounding box center [797, 140] width 14 height 14
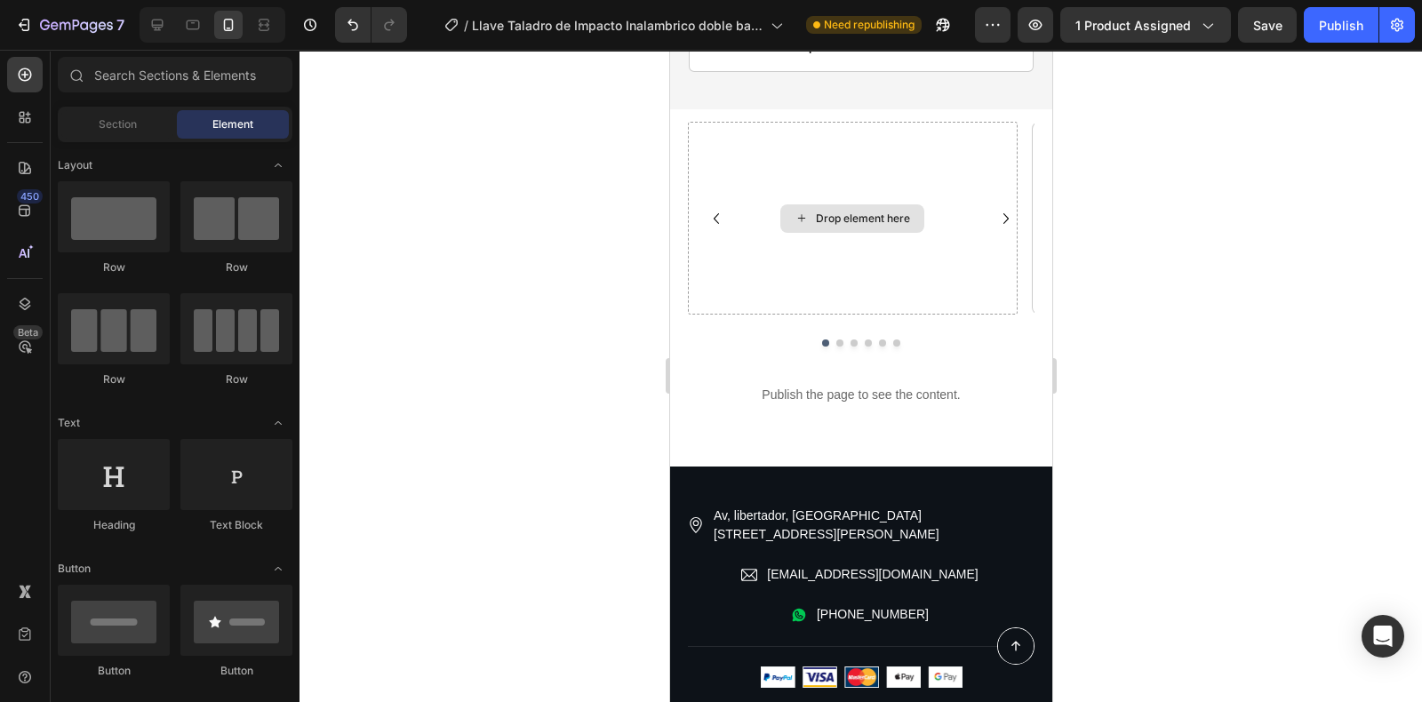
click at [790, 141] on div "Drop element here" at bounding box center [852, 218] width 330 height 193
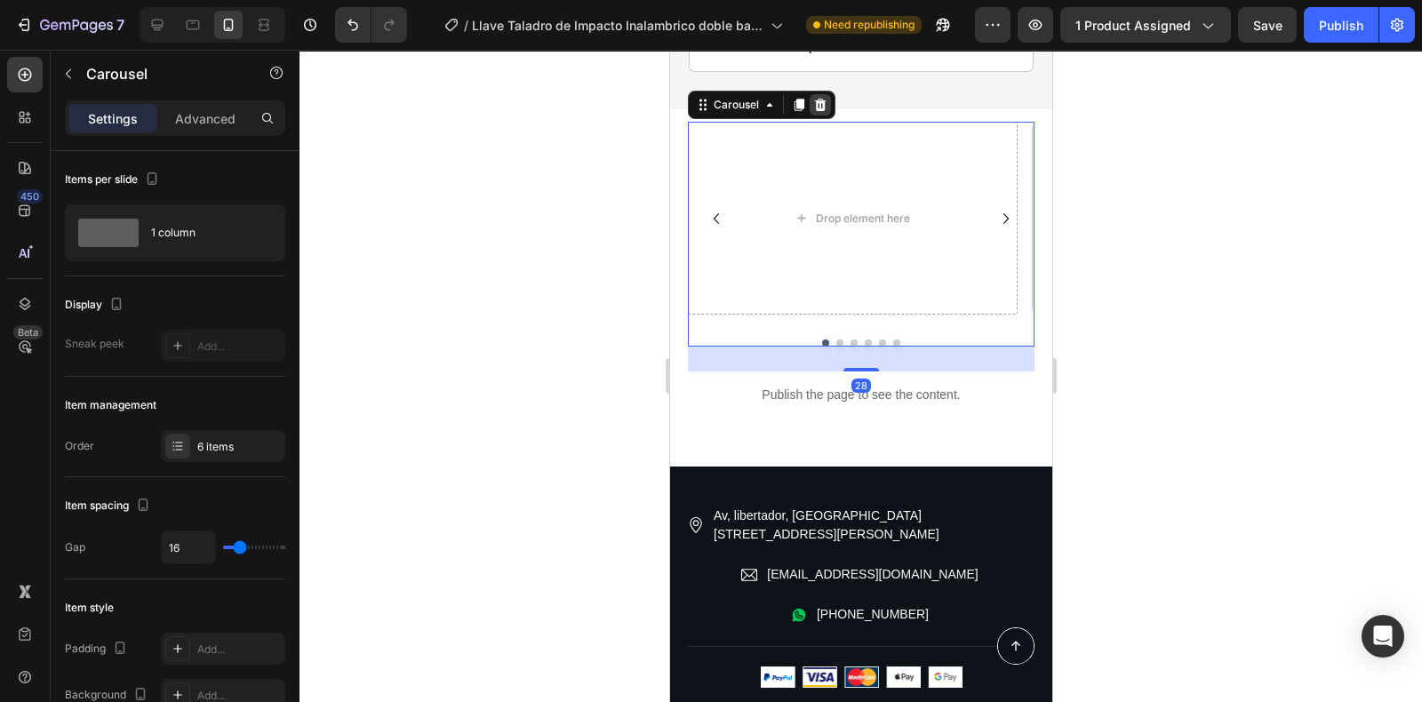
click at [824, 98] on icon at bounding box center [819, 105] width 14 height 14
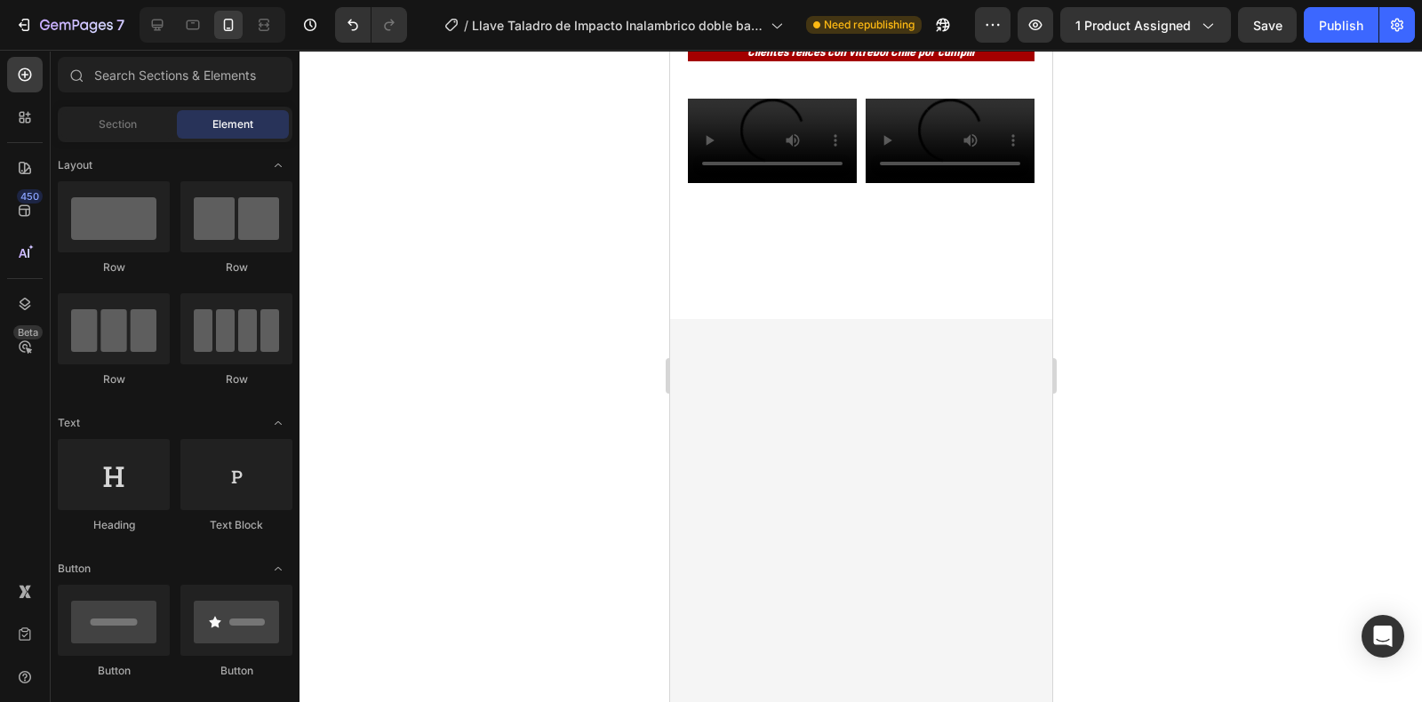
scroll to position [5996, 0]
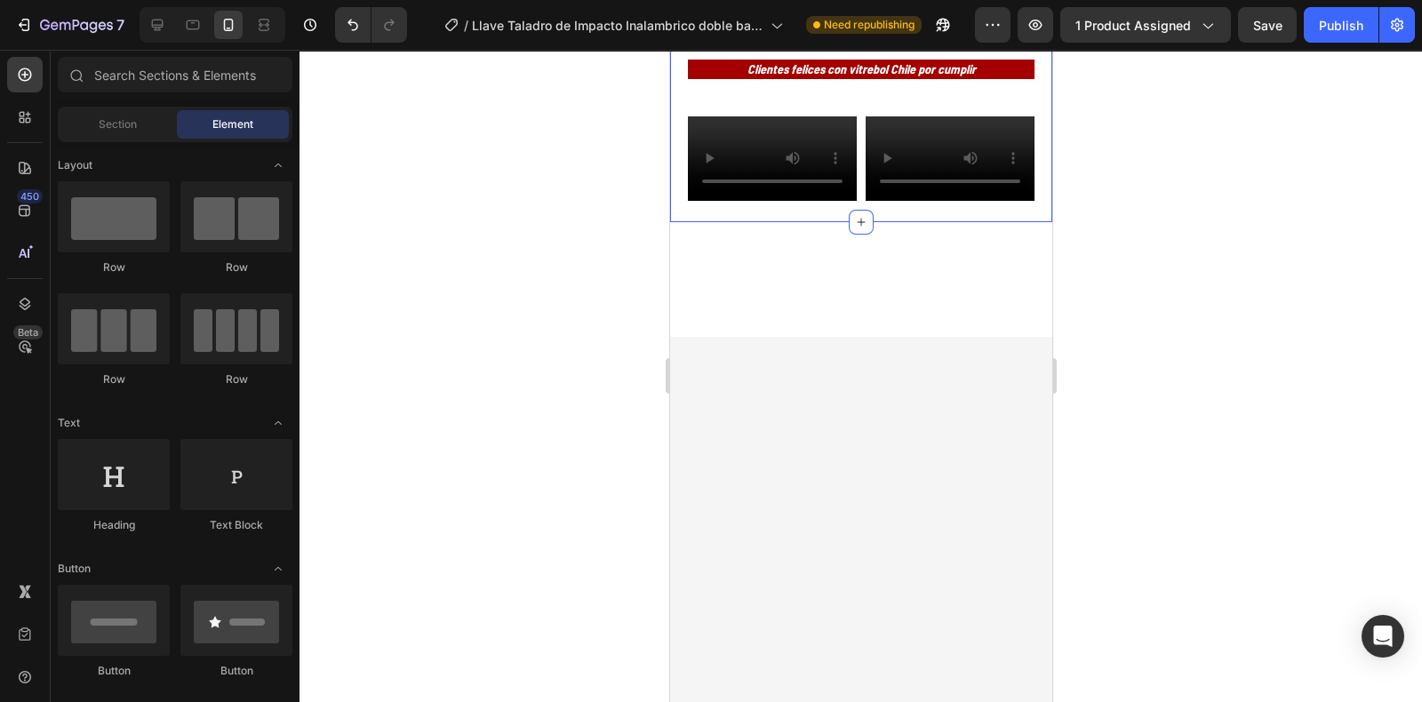
click at [815, 222] on div "Que dicen los clientes Heading Clientes felices con vitrebol Chile por cumplir …" at bounding box center [860, 97] width 382 height 252
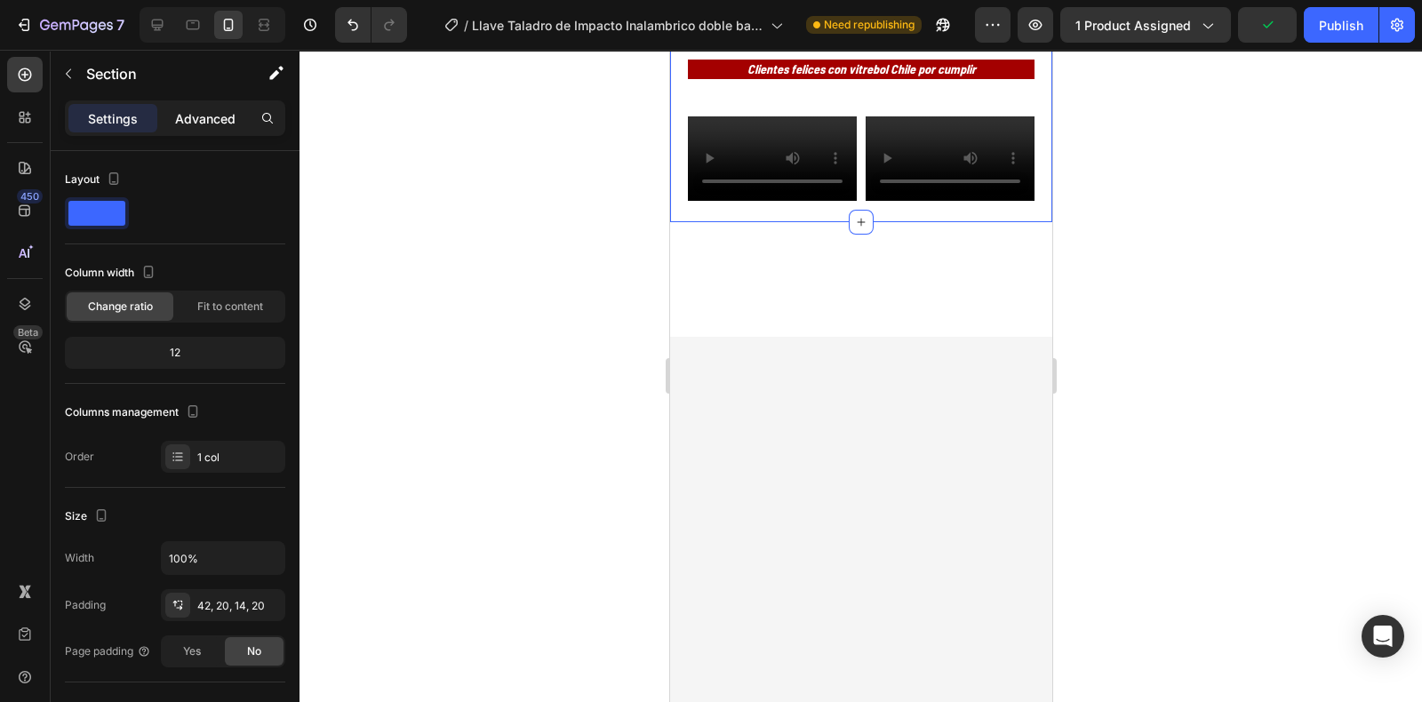
click at [216, 117] on p "Advanced" at bounding box center [205, 118] width 60 height 19
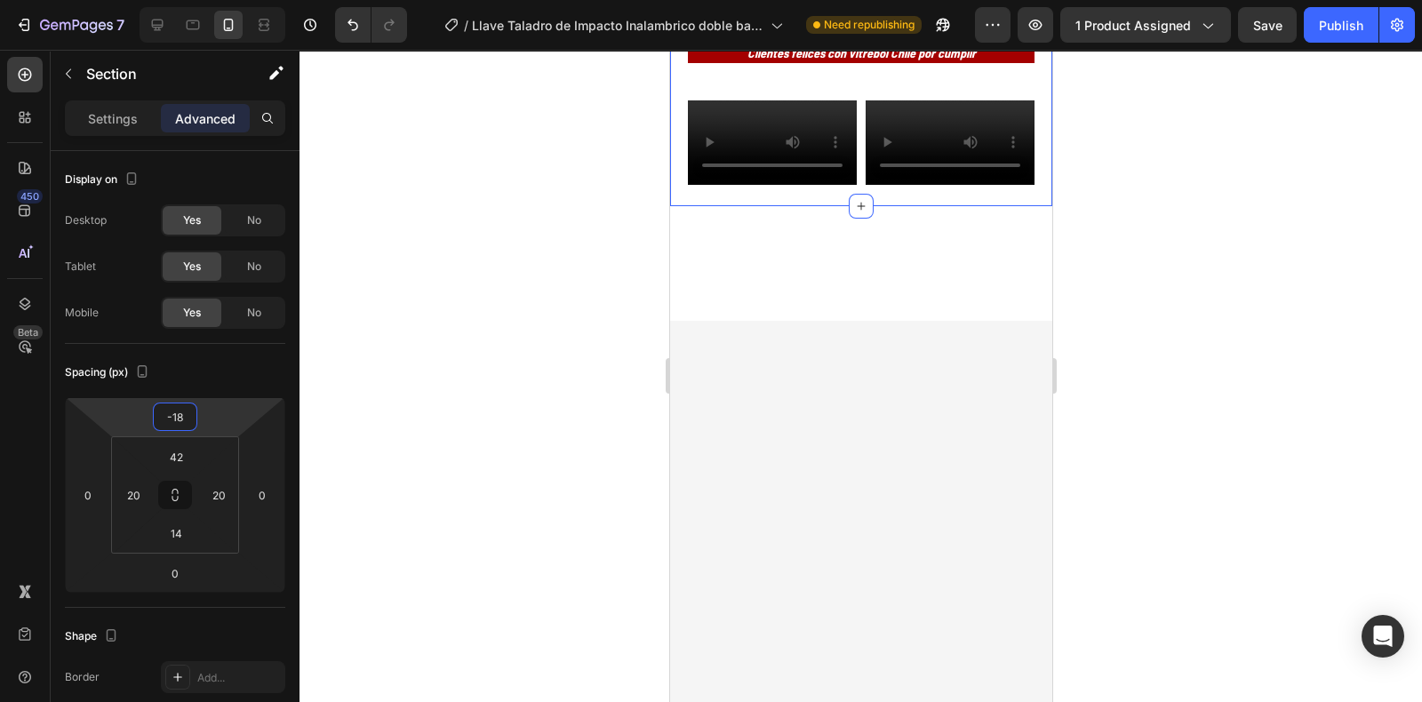
type input "-20"
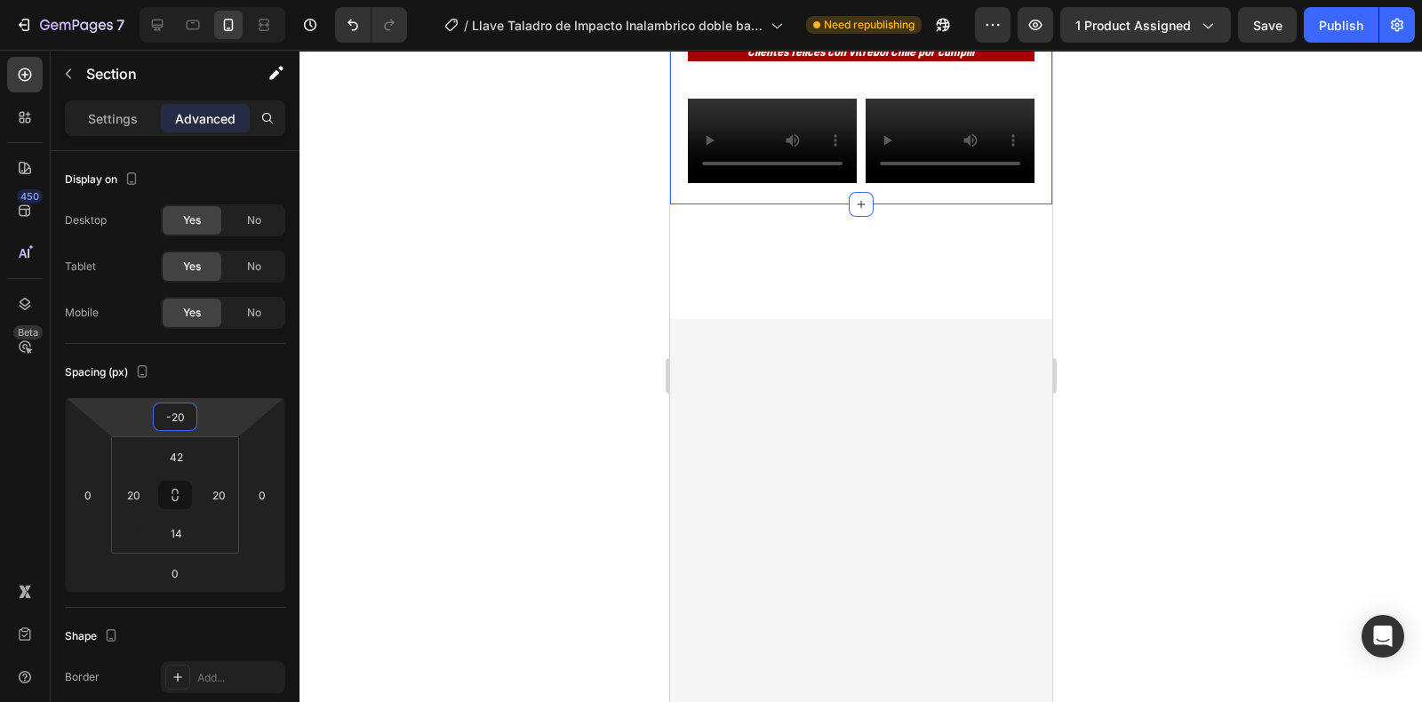
drag, startPoint x: 171, startPoint y: 434, endPoint x: 173, endPoint y: 445, distance: 11.9
click at [173, 0] on html "7 Version history / Llave Taladro de Impacto Inalambrico doble batería de 48v +…" at bounding box center [711, 0] width 1422 height 0
click at [1111, 233] on div at bounding box center [861, 376] width 1123 height 652
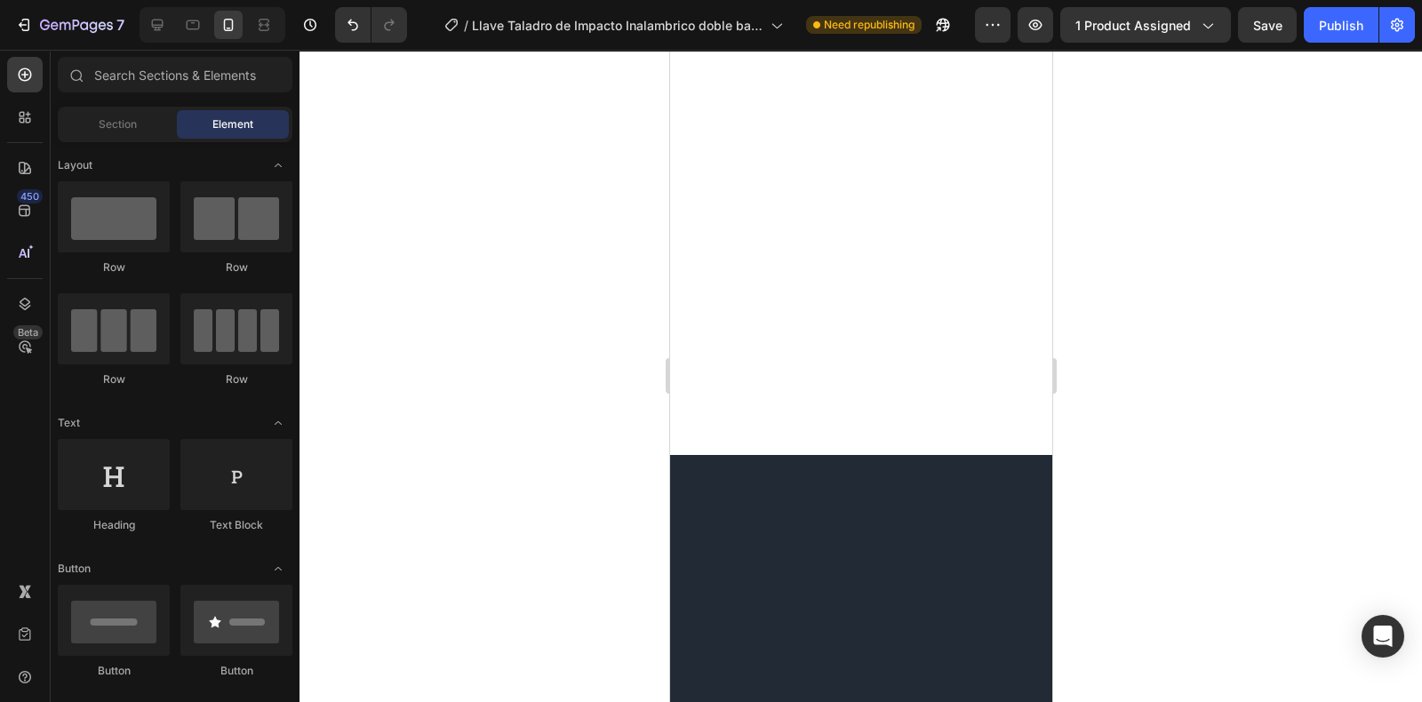
scroll to position [0, 0]
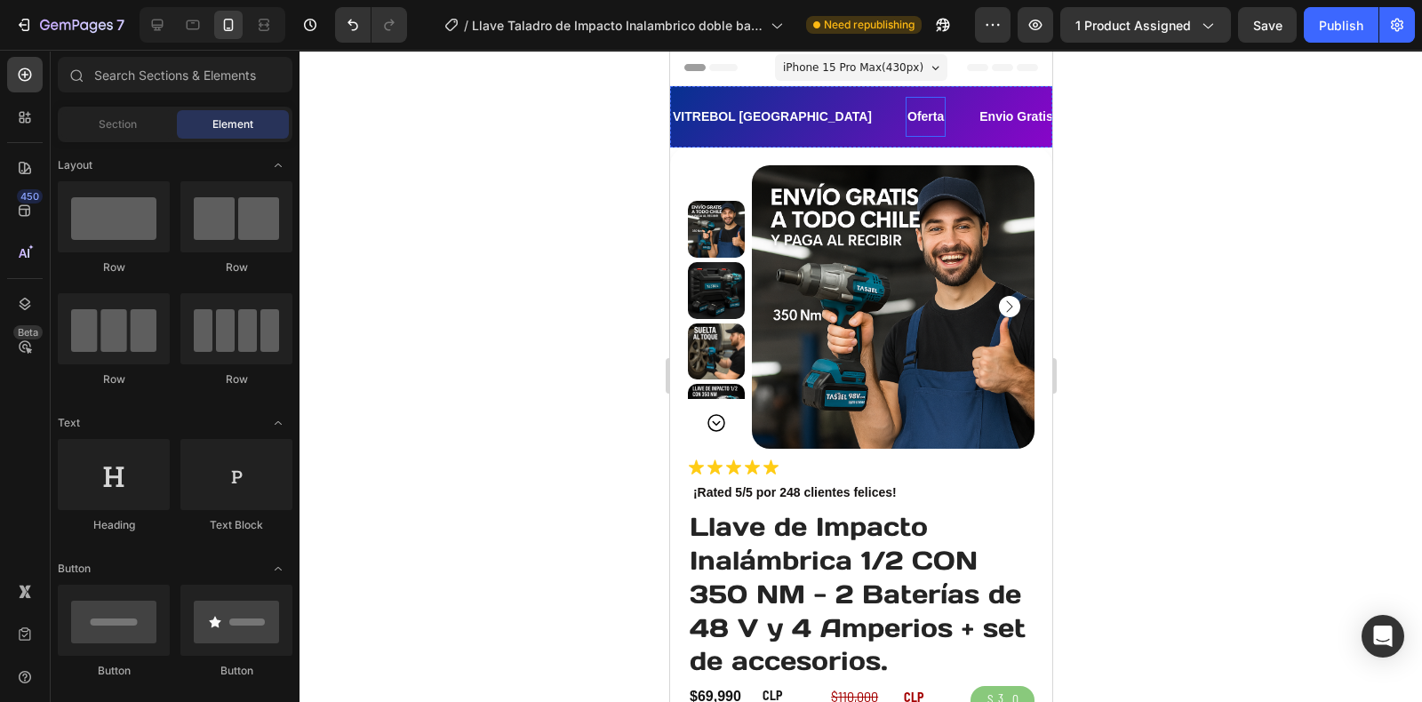
click at [905, 97] on div "Oferta Text" at bounding box center [925, 117] width 40 height 40
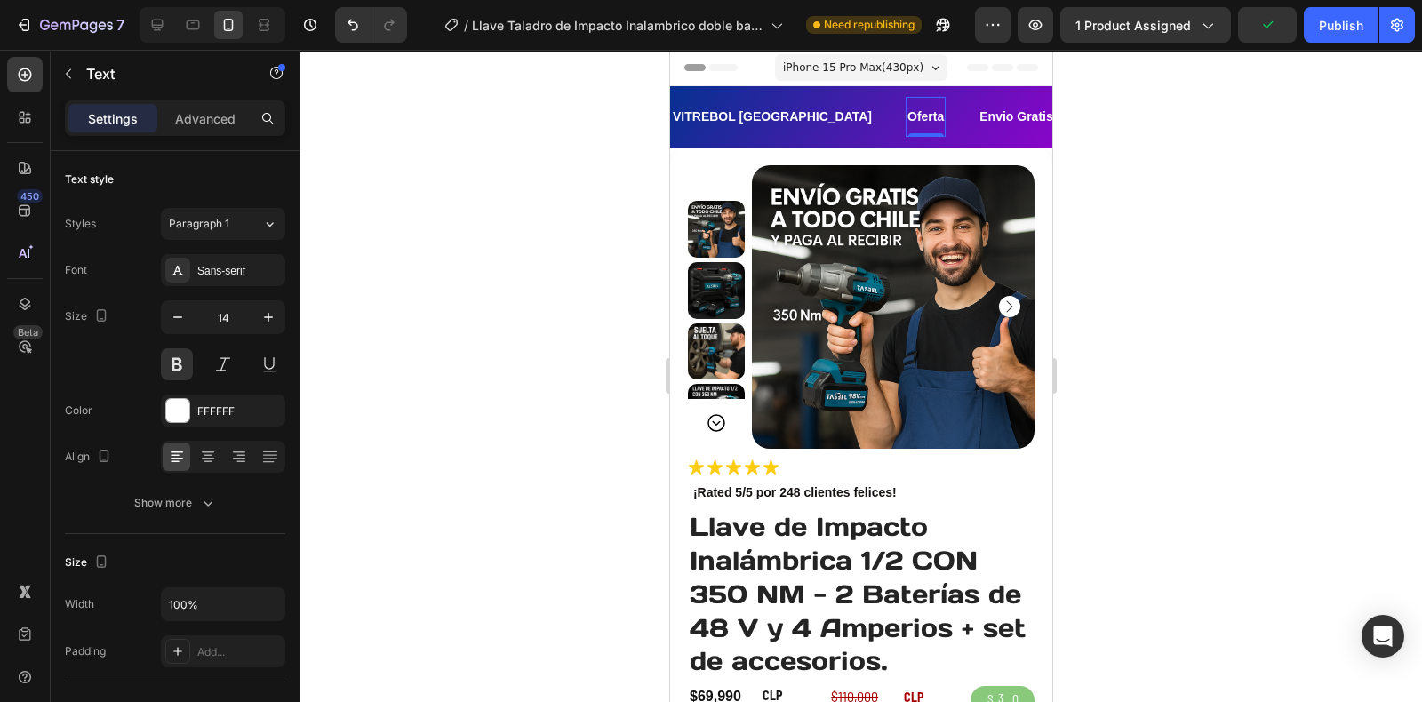
click at [905, 97] on div "Oferta Text 0" at bounding box center [925, 117] width 40 height 40
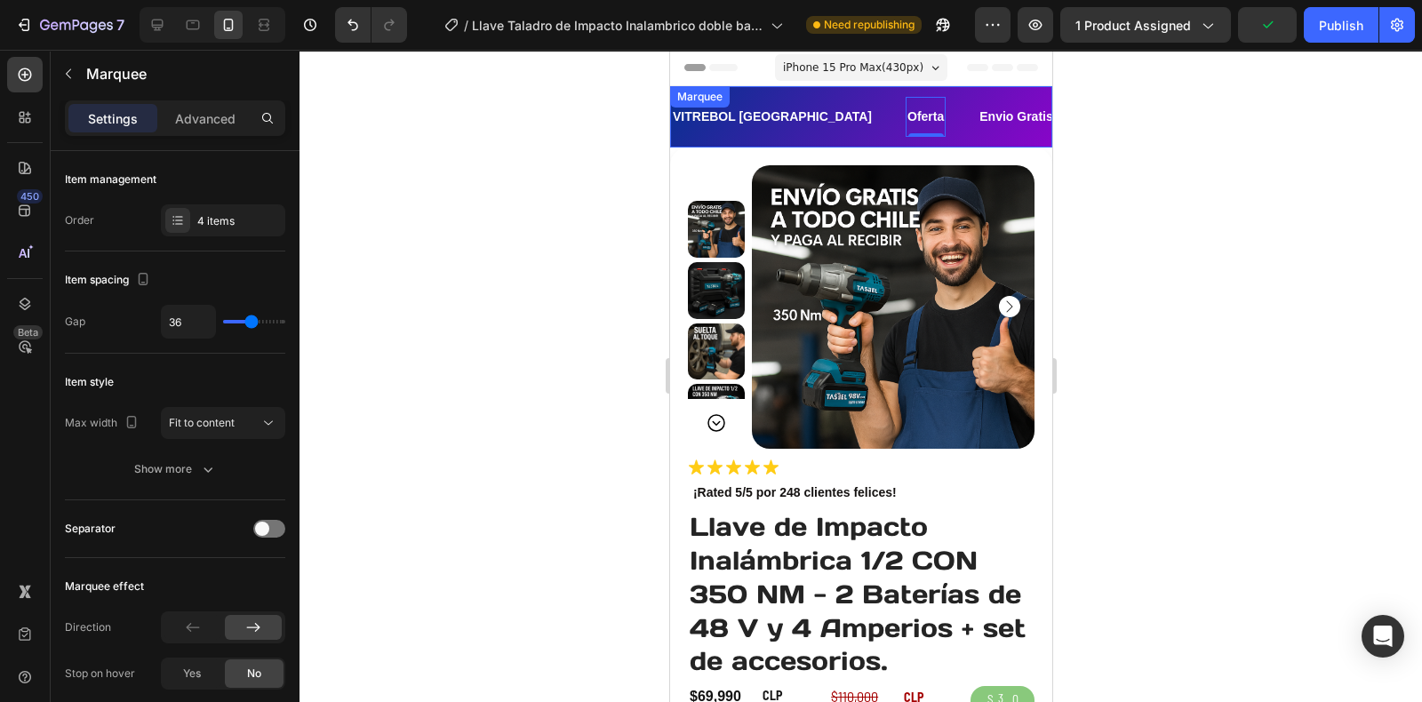
click at [740, 95] on div "VITREBOL CHILE Text Oferta Text 0 Envio Gratis Text Paga en Casa Text VITREBOL …" at bounding box center [860, 116] width 382 height 61
click at [236, 114] on div "Advanced" at bounding box center [205, 118] width 89 height 28
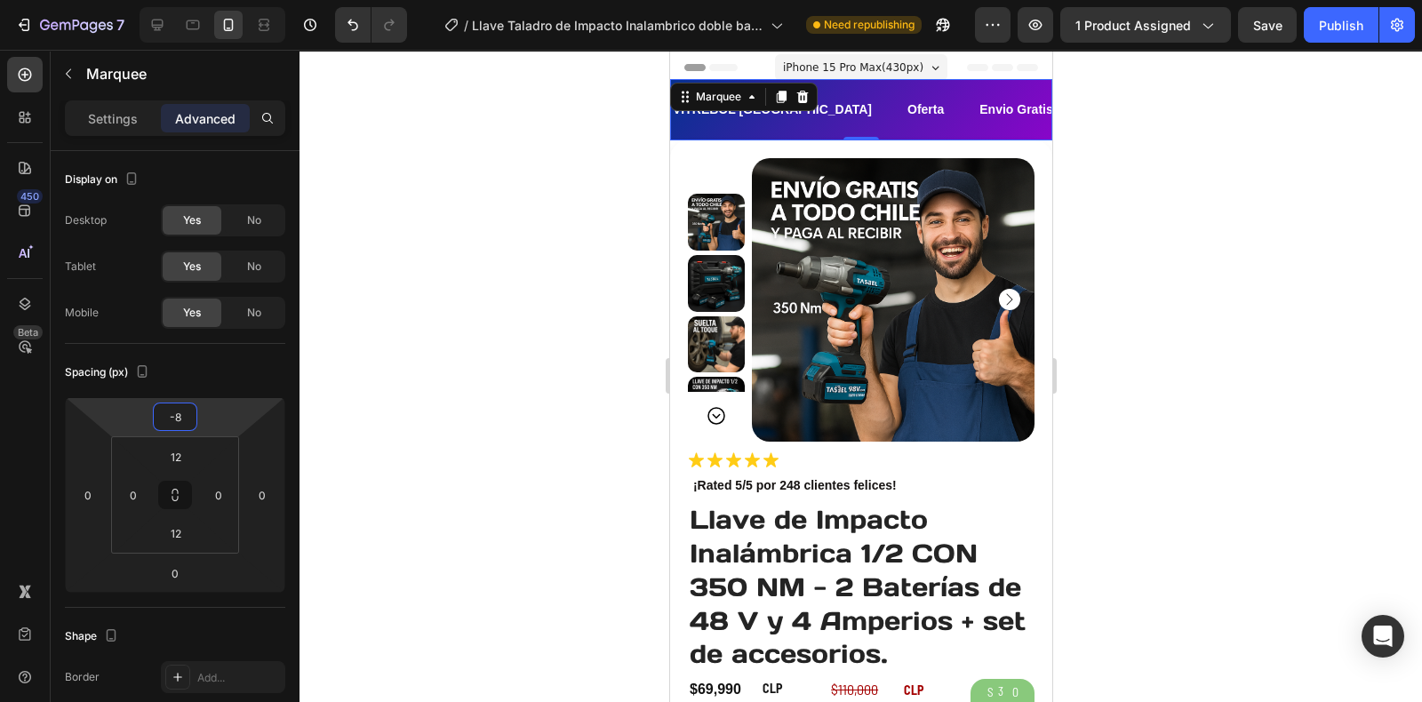
type input "-14"
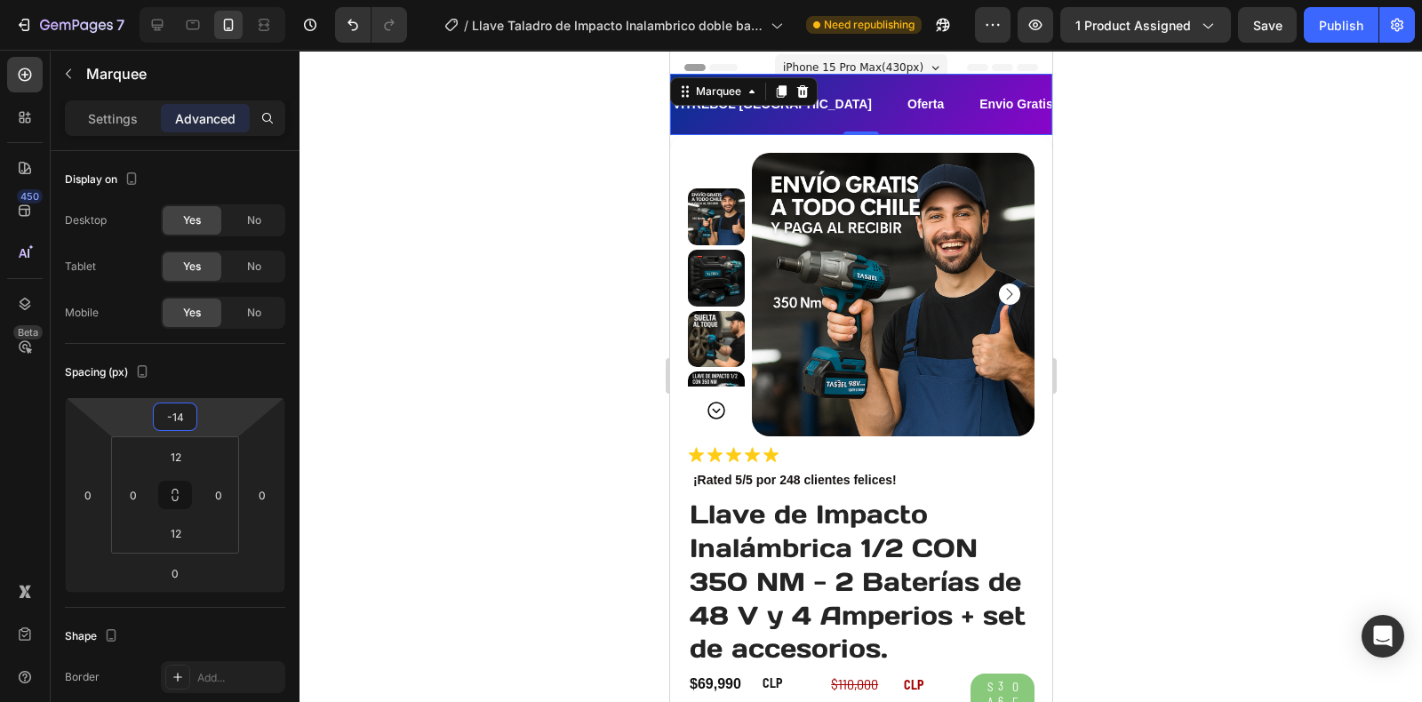
click at [180, 0] on html "7 Version history / Llave Taladro de Impacto Inalambrico doble batería de 48v +…" at bounding box center [711, 0] width 1422 height 0
click at [731, 176] on div at bounding box center [715, 287] width 57 height 268
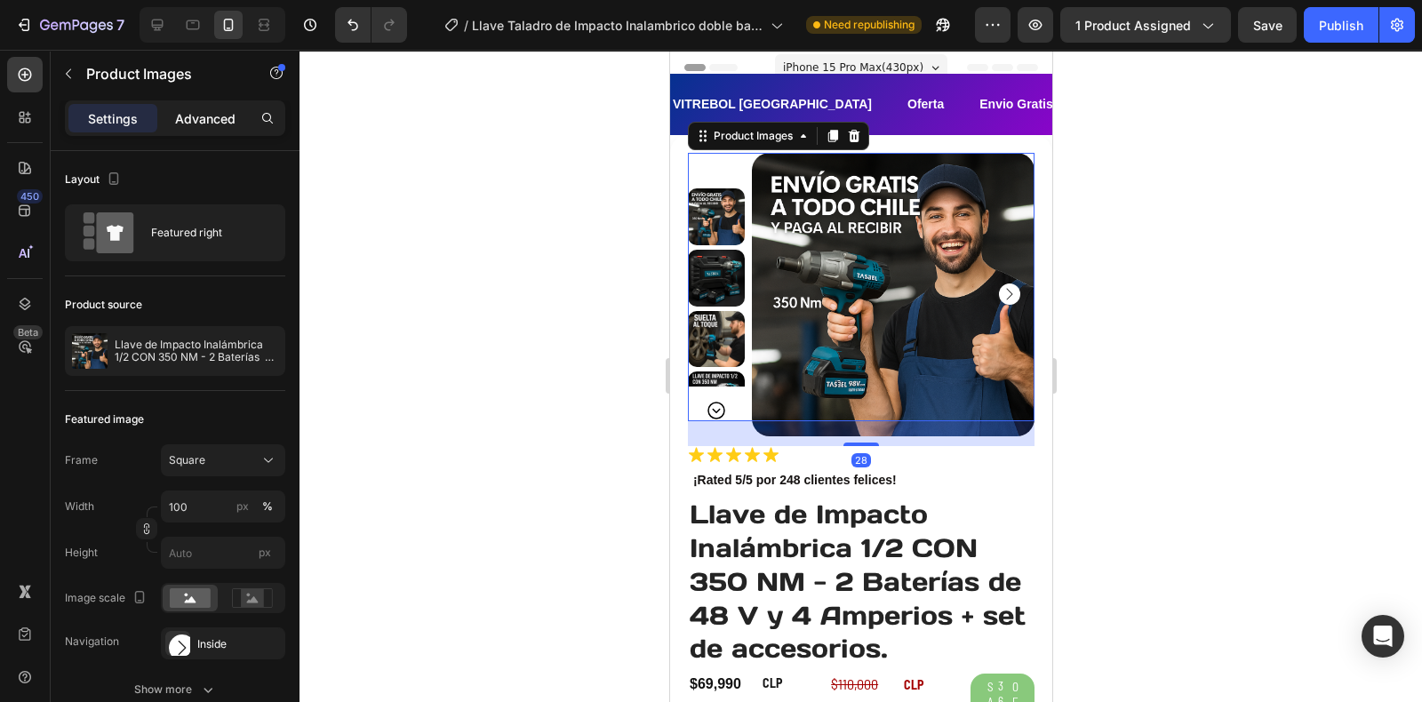
click at [226, 110] on p "Advanced" at bounding box center [205, 118] width 60 height 19
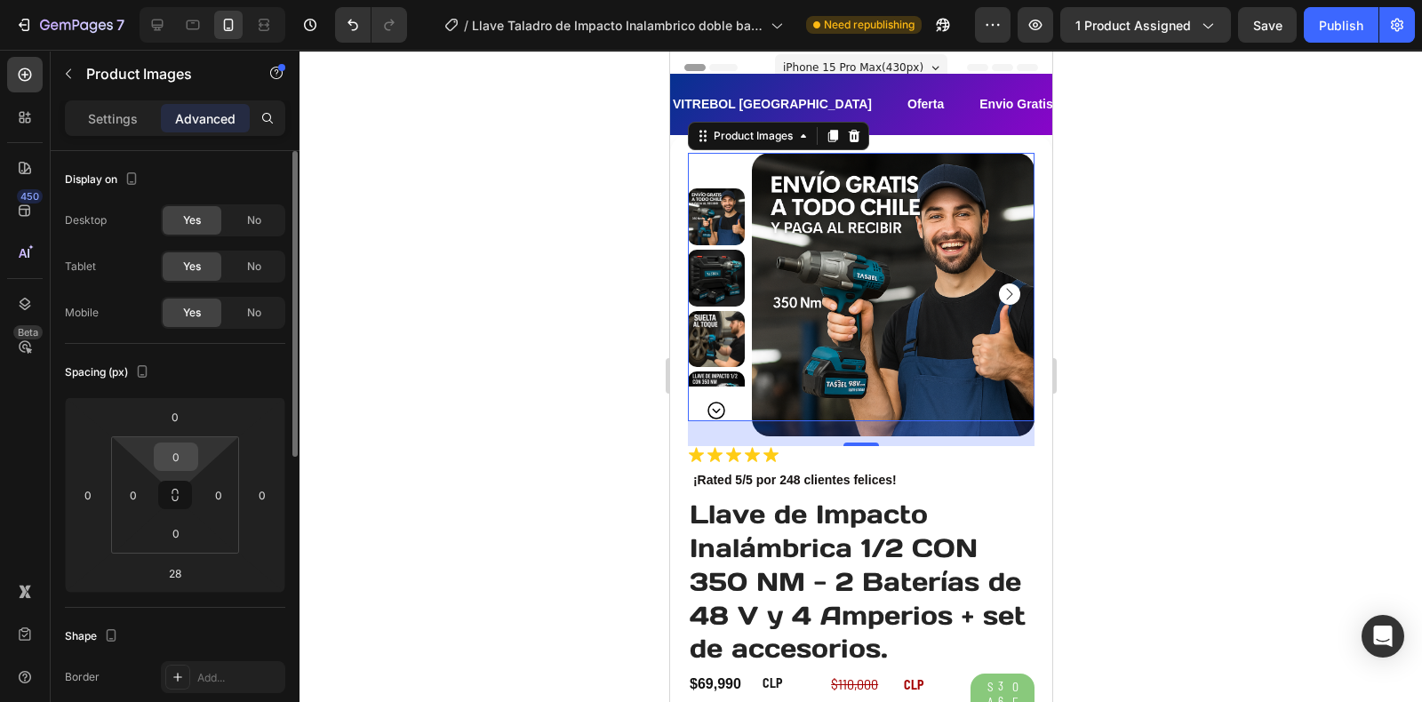
drag, startPoint x: 177, startPoint y: 434, endPoint x: 179, endPoint y: 445, distance: 11.7
click at [179, 445] on div "0 0 0 0" at bounding box center [175, 494] width 128 height 117
drag, startPoint x: 172, startPoint y: 429, endPoint x: 185, endPoint y: 433, distance: 12.9
click at [185, 433] on div "0 0 28 0" at bounding box center [175, 495] width 220 height 196
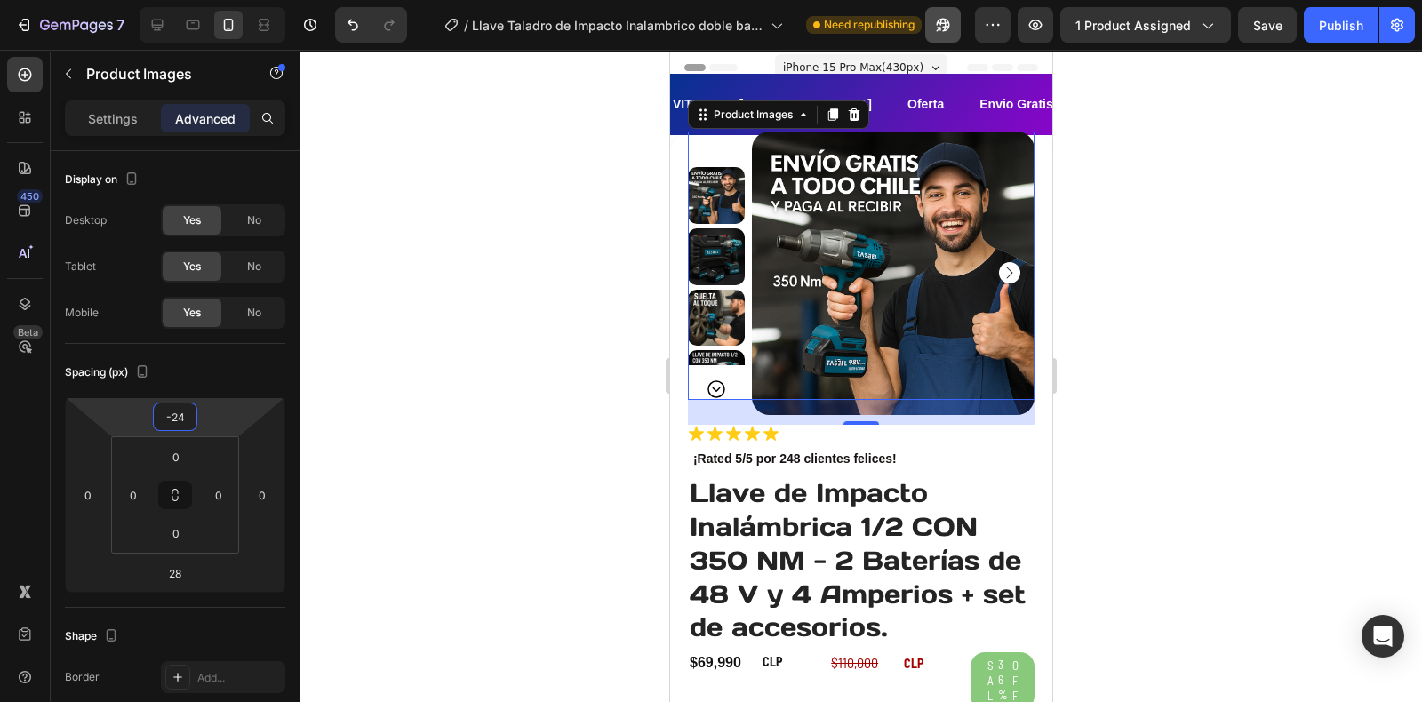
drag, startPoint x: 185, startPoint y: 433, endPoint x: 952, endPoint y: 20, distance: 871.4
click at [191, 0] on html "7 Version history / Llave Taladro de Impacto Inalambrico doble batería de 48v +…" at bounding box center [711, 0] width 1422 height 0
type input "-26"
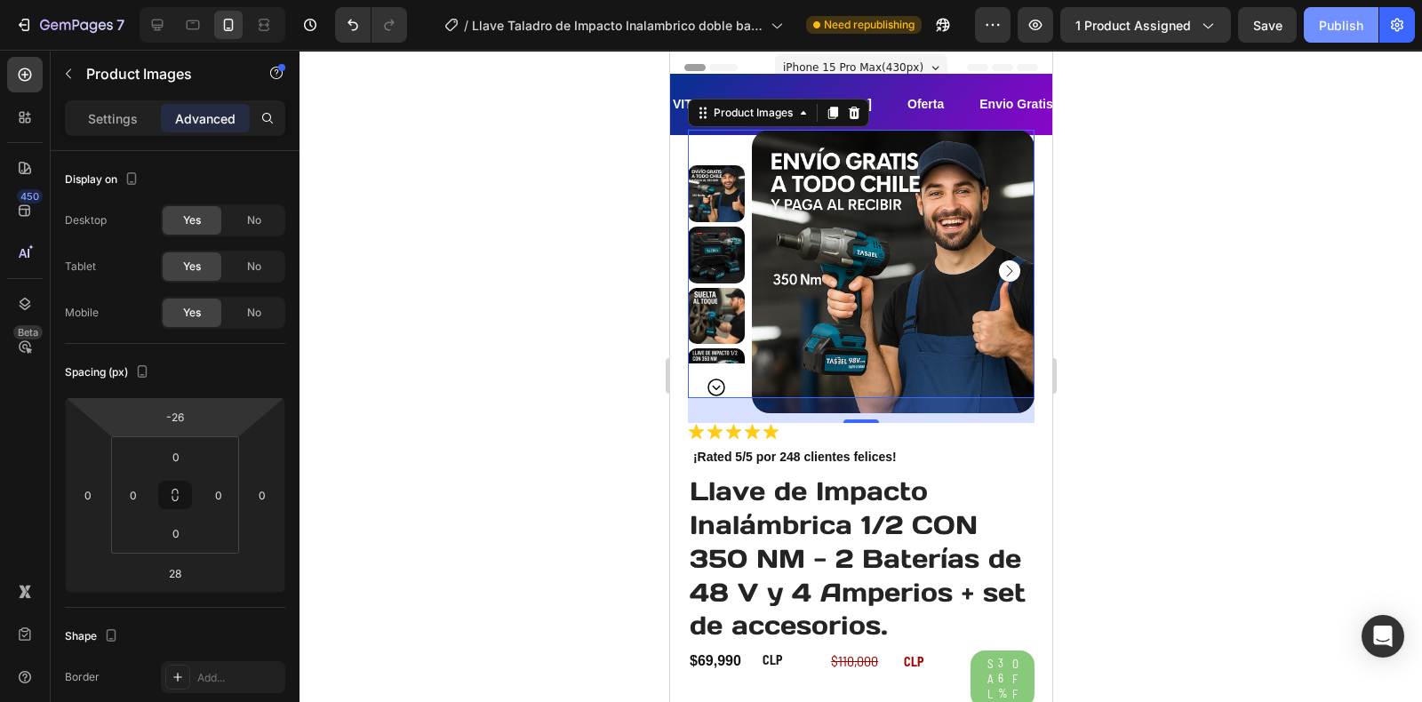
click at [1339, 24] on div "Publish" at bounding box center [1341, 25] width 44 height 19
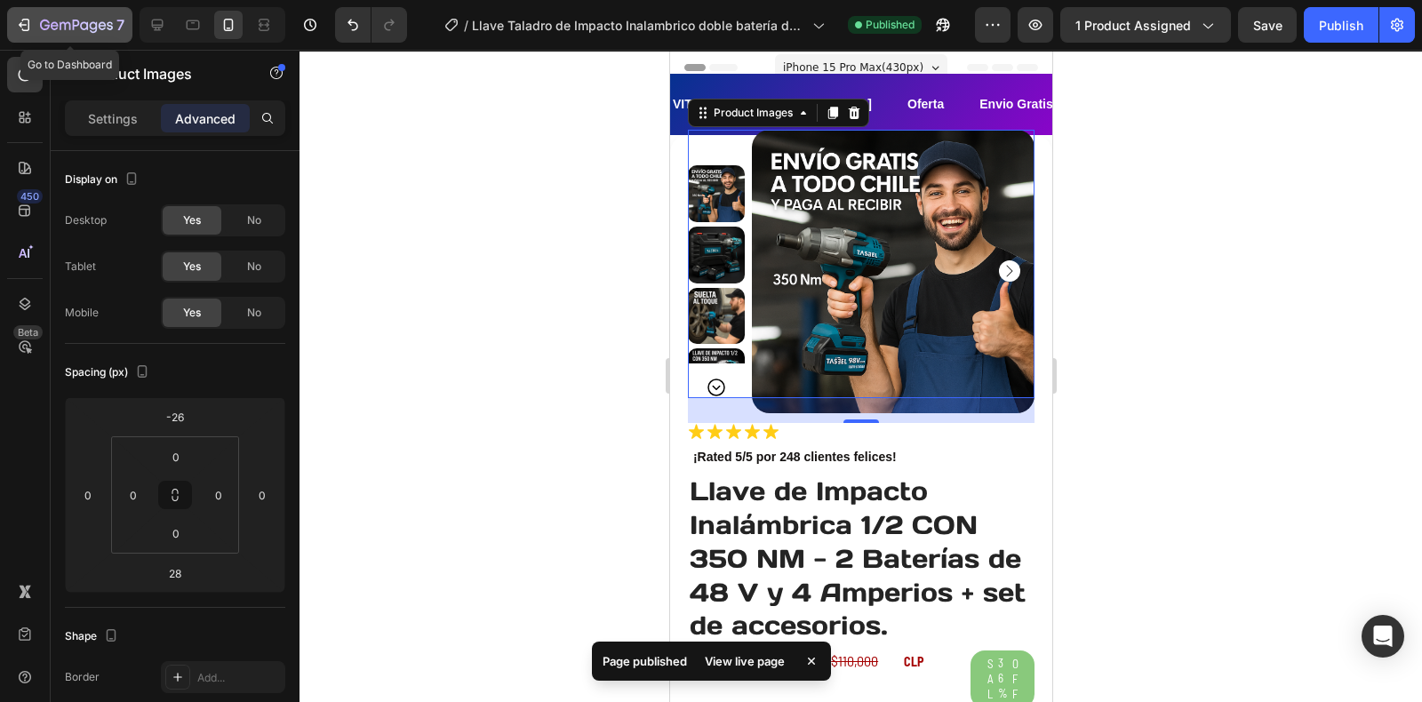
click at [40, 23] on icon "button" at bounding box center [76, 26] width 73 height 15
